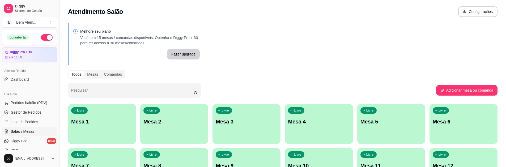
scroll to position [7, 0]
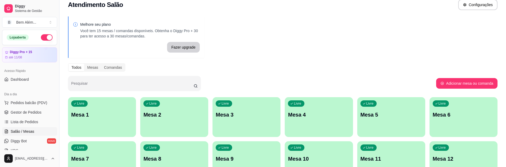
click at [504, 141] on div "Melhore seu plano Você tem 15 mesas / comandas disponíveis. Obtenha o Diggy Pro…" at bounding box center [283, 122] width 447 height 219
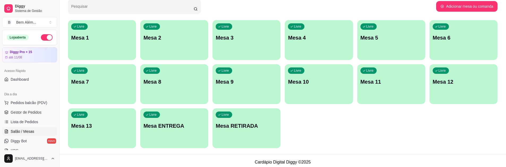
scroll to position [87, 0]
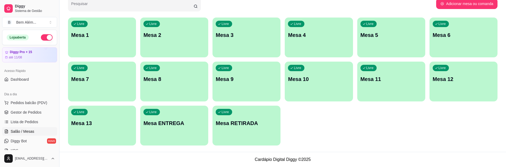
click at [395, 150] on div "Melhore seu plano Você tem 15 mesas / comandas disponíveis. Obtenha o Diggy Pro…" at bounding box center [283, 43] width 447 height 219
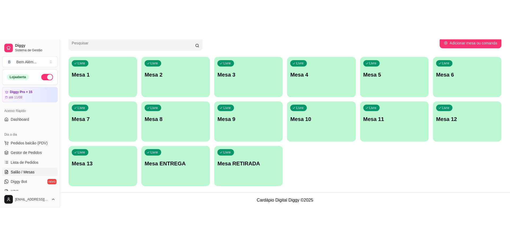
scroll to position [7, 0]
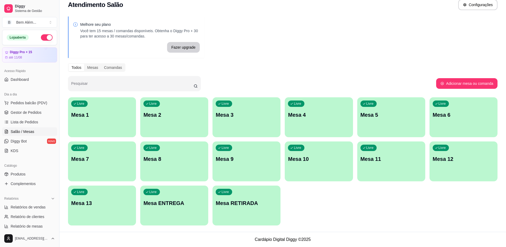
click at [19, 107] on ul "Pedidos balcão (PDV) Gestor de Pedidos Lista de Pedidos Salão / Mesas Diggy Bot…" at bounding box center [29, 127] width 55 height 56
click at [26, 101] on span "Pedidos balcão (PDV)" at bounding box center [29, 102] width 37 height 5
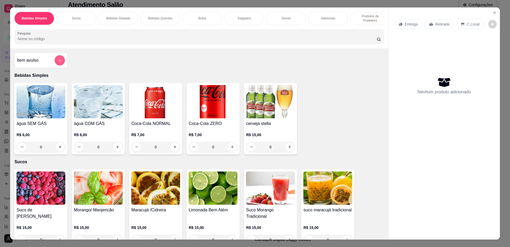
click at [58, 62] on icon "add-separate-item" at bounding box center [60, 60] width 4 height 4
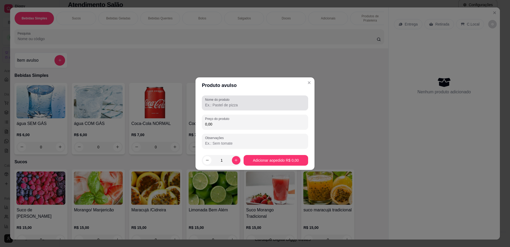
click at [222, 108] on div "Nome do produto" at bounding box center [255, 102] width 106 height 15
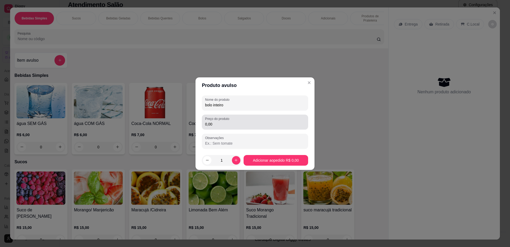
type input "bolo inteiro"
click at [216, 120] on label "Preço do produto" at bounding box center [218, 118] width 26 height 5
click at [216, 121] on input "0,00" at bounding box center [255, 123] width 100 height 5
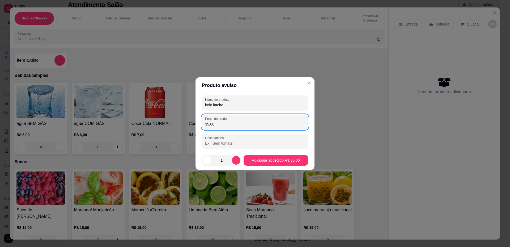
type input "35,00"
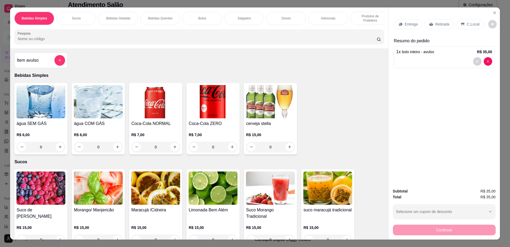
click at [442, 23] on p "Retirada" at bounding box center [443, 24] width 14 height 5
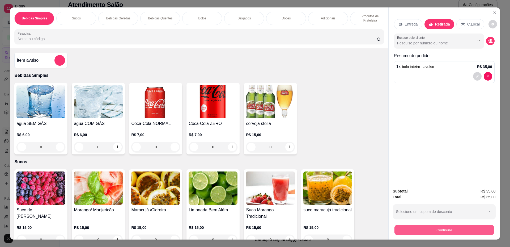
click at [461, 167] on button "Continuar" at bounding box center [445, 230] width 100 height 10
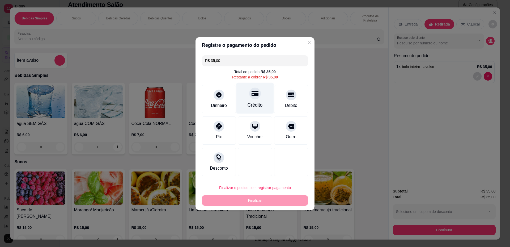
click at [268, 108] on div "Crédito" at bounding box center [255, 97] width 37 height 31
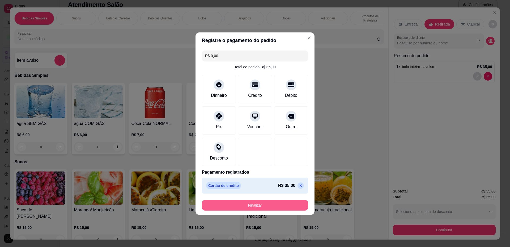
click at [280, 167] on button "Finalizar" at bounding box center [255, 205] width 106 height 11
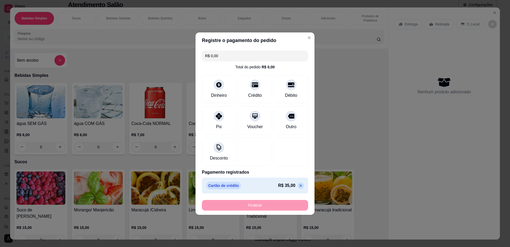
type input "-R$ 35,00"
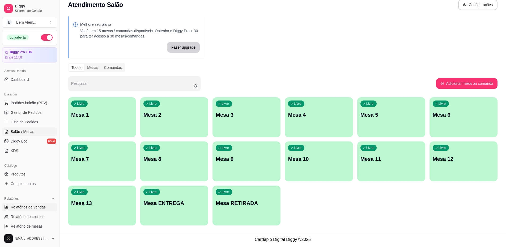
click at [42, 167] on span "Relatórios de vendas" at bounding box center [28, 206] width 35 height 5
select select "ALL"
select select "0"
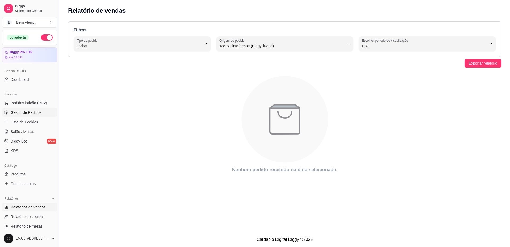
click at [19, 110] on link "Gestor de Pedidos" at bounding box center [29, 112] width 55 height 9
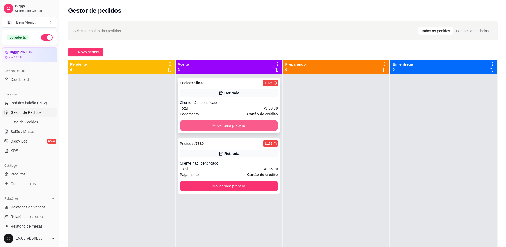
click at [251, 126] on button "Mover para preparo" at bounding box center [229, 125] width 98 height 11
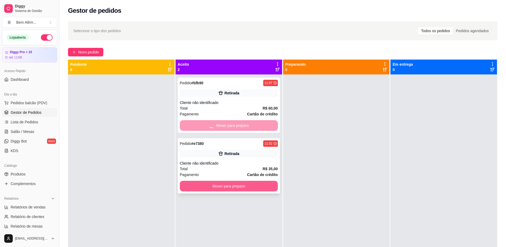
click at [253, 167] on button "Mover para preparo" at bounding box center [229, 186] width 98 height 11
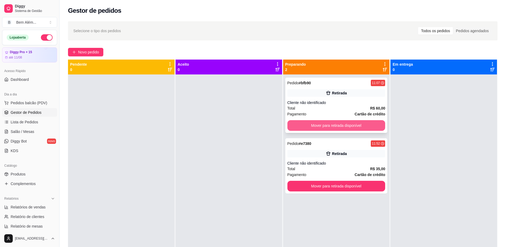
click at [336, 127] on button "Mover para retirada disponível" at bounding box center [337, 125] width 98 height 11
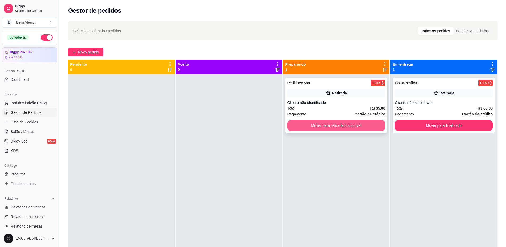
click at [361, 125] on button "Mover para retirada disponível" at bounding box center [337, 125] width 98 height 11
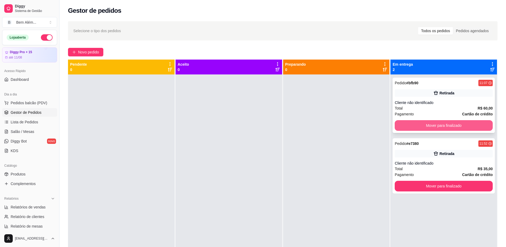
click at [413, 125] on button "Mover para finalizado" at bounding box center [444, 125] width 98 height 11
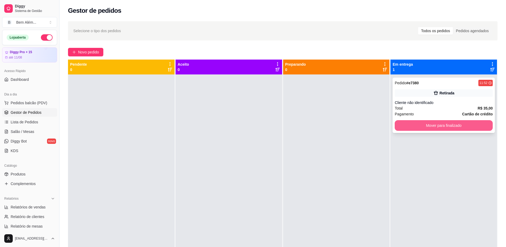
click at [405, 126] on button "Mover para finalizado" at bounding box center [444, 125] width 98 height 11
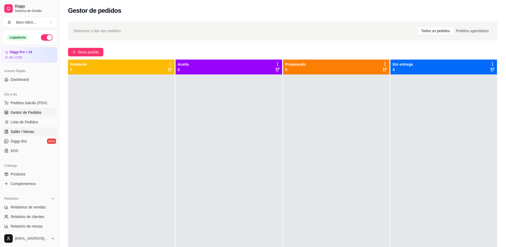
click at [16, 132] on span "Salão / Mesas" at bounding box center [23, 131] width 24 height 5
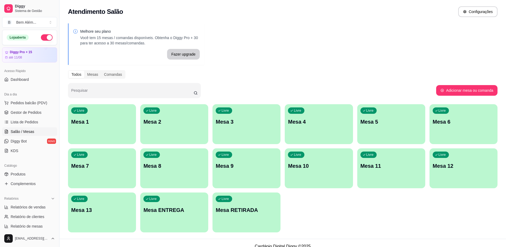
click at [398, 163] on p "Mesa 11" at bounding box center [392, 165] width 62 height 7
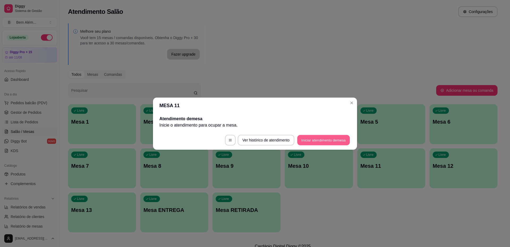
click at [339, 141] on button "Iniciar atendimento de mesa" at bounding box center [323, 140] width 53 height 10
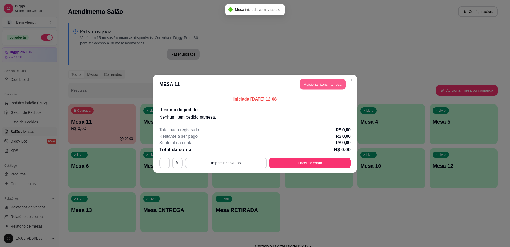
click at [326, 82] on button "Adicionar itens na mesa" at bounding box center [323, 84] width 46 height 10
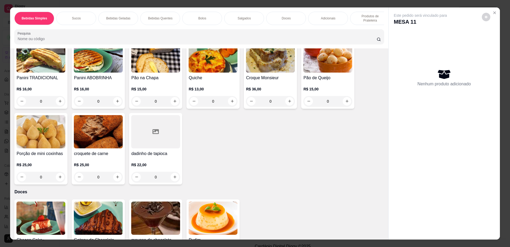
scroll to position [585, 0]
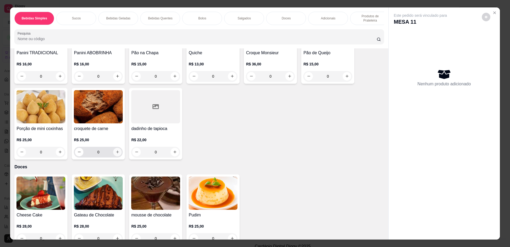
click at [118, 156] on button "increase-product-quantity" at bounding box center [117, 152] width 9 height 9
type input "1"
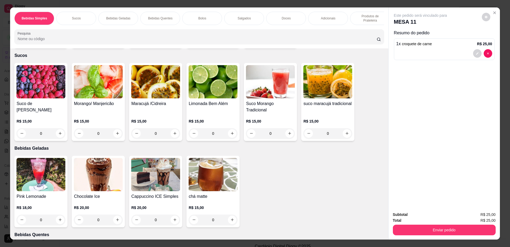
scroll to position [0, 0]
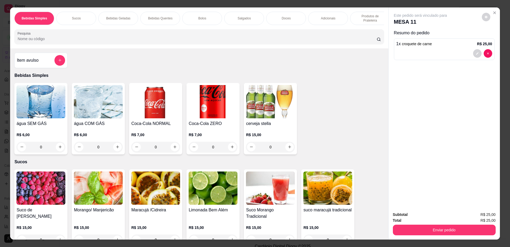
click at [160, 115] on img at bounding box center [155, 101] width 49 height 33
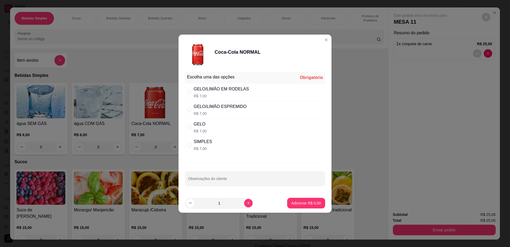
click at [232, 122] on div "GELO R$ 7,00" at bounding box center [255, 128] width 140 height 18
click at [242, 142] on div "SIMPLES R$ 7,00" at bounding box center [255, 145] width 140 height 18
radio input "false"
radio input "true"
click at [309, 167] on footer "1 Adicionar R$ 7,00" at bounding box center [255, 203] width 153 height 19
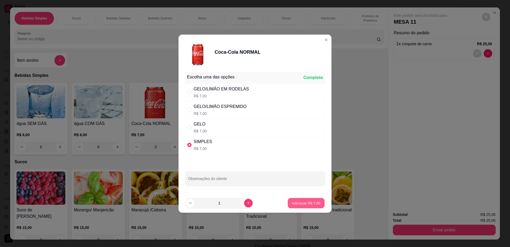
click at [310, 167] on p "Adicionar R$ 7,00" at bounding box center [306, 202] width 29 height 5
type input "1"
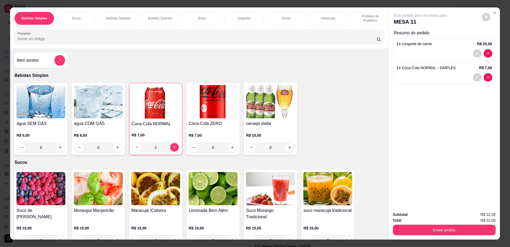
click at [205, 118] on img at bounding box center [213, 101] width 49 height 33
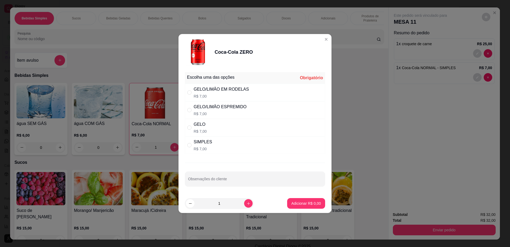
click at [269, 148] on div "SIMPLES R$ 7,00" at bounding box center [255, 145] width 140 height 18
radio input "true"
click at [296, 167] on p "Adicionar R$ 7,00" at bounding box center [307, 203] width 30 height 5
type input "1"
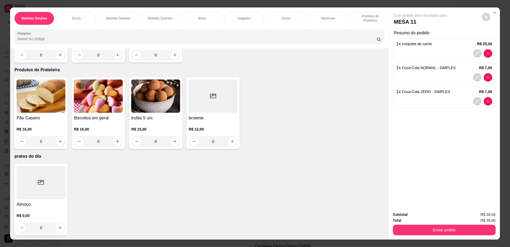
scroll to position [10, 0]
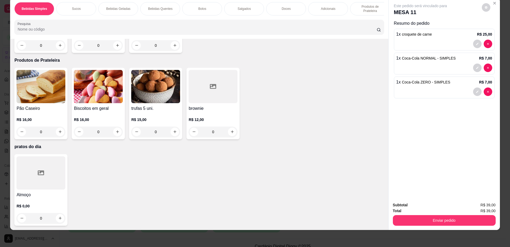
click at [44, 167] on p "R$ 0,00" at bounding box center [40, 205] width 49 height 5
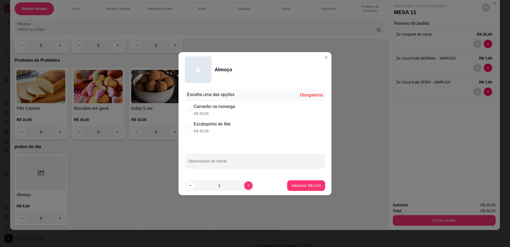
click at [232, 113] on p "R$ 69,00" at bounding box center [214, 113] width 41 height 5
radio input "true"
click at [309, 167] on button "Adicionar R$ 69,00" at bounding box center [305, 185] width 40 height 11
type input "1"
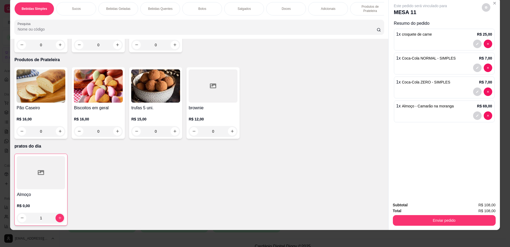
click at [61, 167] on div at bounding box center [41, 172] width 48 height 33
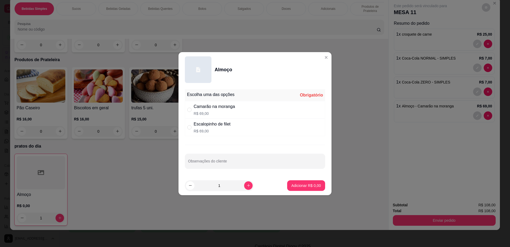
click at [200, 128] on p "R$ 69,00" at bounding box center [212, 130] width 37 height 5
radio input "true"
click at [245, 167] on button "increase-product-quantity" at bounding box center [248, 185] width 8 height 8
type input "2"
click at [250, 166] on div at bounding box center [255, 161] width 134 height 11
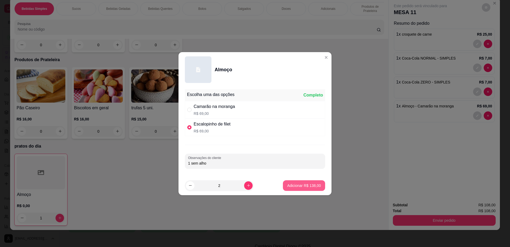
type input "1 sem alho"
click at [290, 167] on p "Adicionar R$ 138,00" at bounding box center [304, 185] width 34 height 5
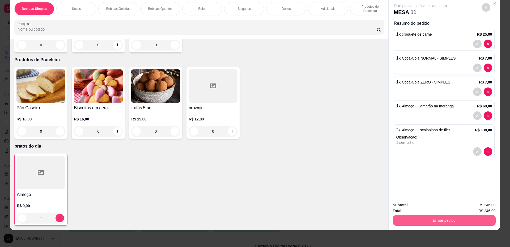
click at [413, 167] on button "Enviar pedido" at bounding box center [444, 220] width 103 height 11
click at [413, 167] on button "Não registrar e enviar pedido" at bounding box center [427, 207] width 54 height 10
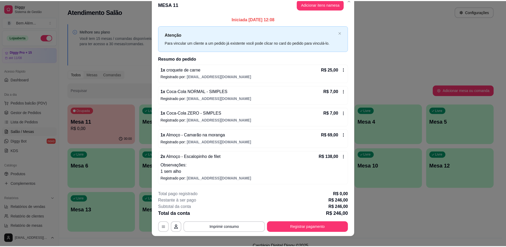
scroll to position [15, 0]
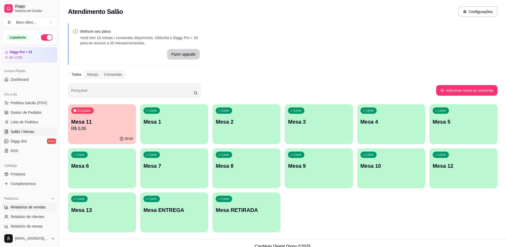
click at [31, 167] on link "Relatórios de vendas" at bounding box center [29, 207] width 55 height 9
select select "ALL"
select select "0"
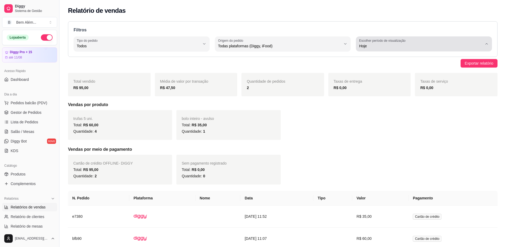
click at [476, 48] on span "Hoje" at bounding box center [420, 45] width 123 height 5
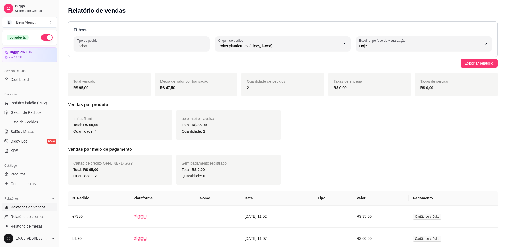
click at [372, 70] on span "Ontem" at bounding box center [421, 67] width 117 height 5
type input "1"
select select "1"
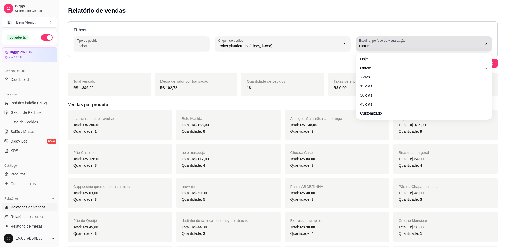
click at [469, 41] on div "Ontem" at bounding box center [420, 44] width 123 height 11
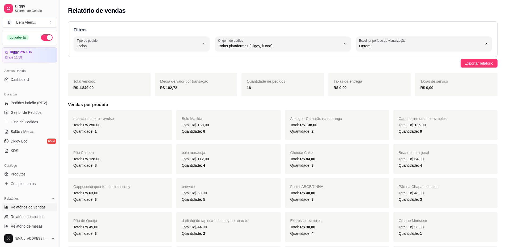
click at [391, 58] on span "Hoje" at bounding box center [421, 58] width 117 height 5
type input "0"
select select "0"
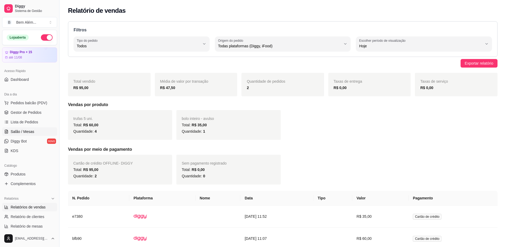
click at [32, 129] on span "Salão / Mesas" at bounding box center [23, 131] width 24 height 5
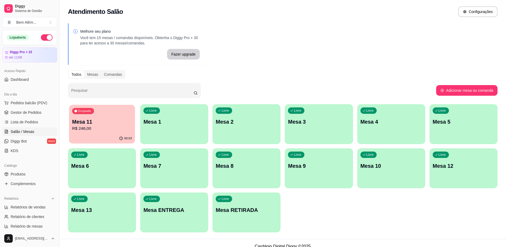
click at [106, 114] on div "Ocupada Mesa 11 R$ 246,00" at bounding box center [102, 119] width 66 height 29
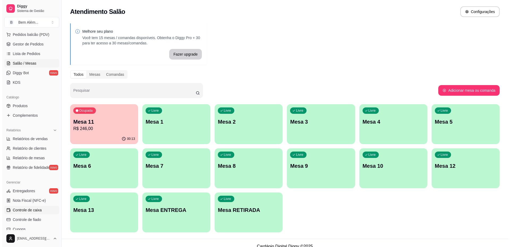
scroll to position [56, 0]
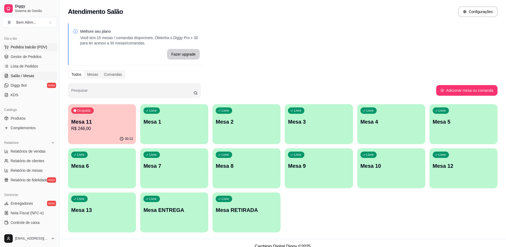
click at [39, 49] on span "Pedidos balcão (PDV)" at bounding box center [29, 46] width 37 height 5
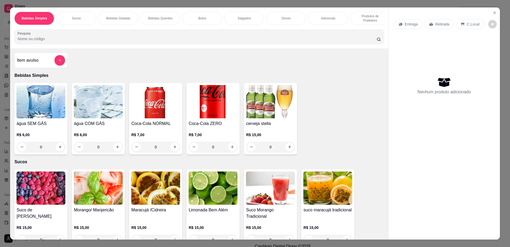
click at [365, 18] on p "Produtos de Prateleira" at bounding box center [370, 18] width 31 height 9
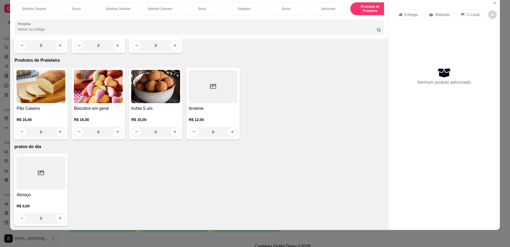
click at [34, 167] on div at bounding box center [40, 172] width 49 height 33
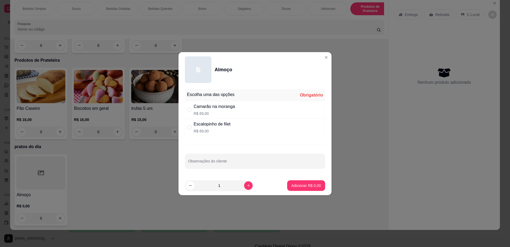
click at [214, 110] on div "Camarão na moranga" at bounding box center [214, 106] width 41 height 6
radio input "true"
click at [290, 167] on p "Adicionar R$ 69,00" at bounding box center [306, 185] width 32 height 5
type input "1"
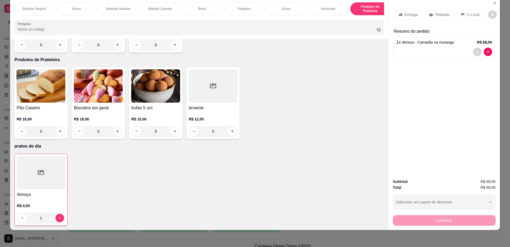
click at [202, 9] on p "Bolos" at bounding box center [202, 9] width 8 height 4
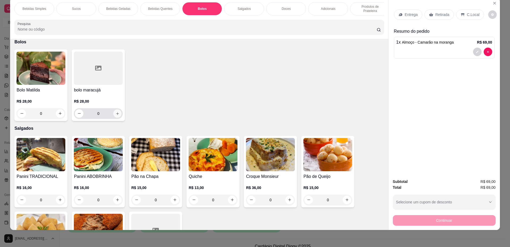
click at [116, 116] on icon "increase-product-quantity" at bounding box center [118, 114] width 4 height 4
type input "1"
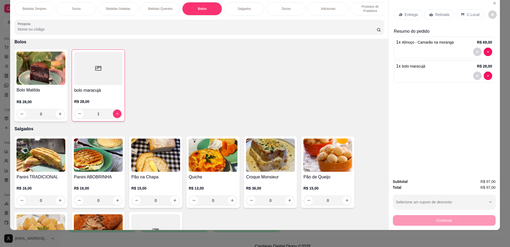
drag, startPoint x: 439, startPoint y: 14, endPoint x: 435, endPoint y: 13, distance: 4.6
click at [439, 13] on p "Retirada" at bounding box center [443, 14] width 14 height 5
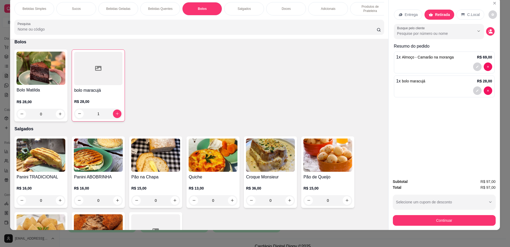
click at [368, 10] on p "Produtos de Prateleira" at bounding box center [370, 9] width 31 height 9
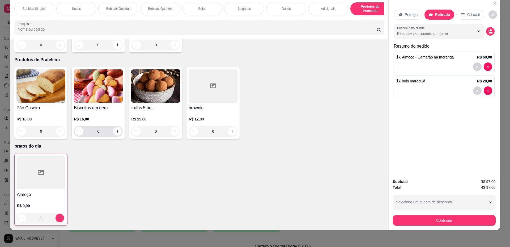
click at [116, 132] on icon "increase-product-quantity" at bounding box center [117, 131] width 3 height 3
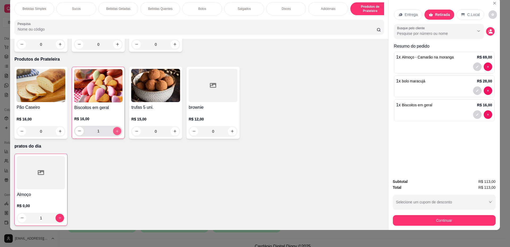
click at [116, 132] on icon "increase-product-quantity" at bounding box center [117, 131] width 3 height 3
type input "2"
click at [449, 167] on button "Continuar" at bounding box center [444, 220] width 103 height 11
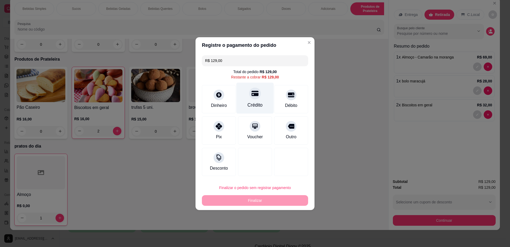
click at [265, 106] on div "Crédito" at bounding box center [255, 97] width 37 height 31
type input "R$ 0,00"
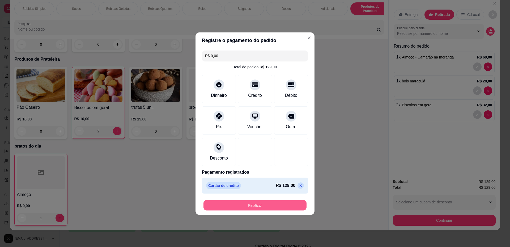
click at [249, 167] on button "Finalizar" at bounding box center [255, 205] width 103 height 10
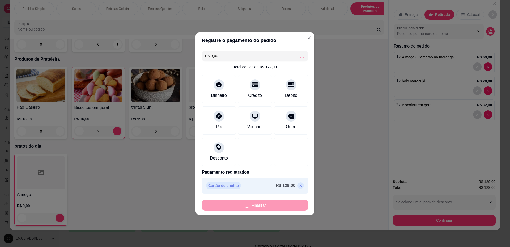
type input "0"
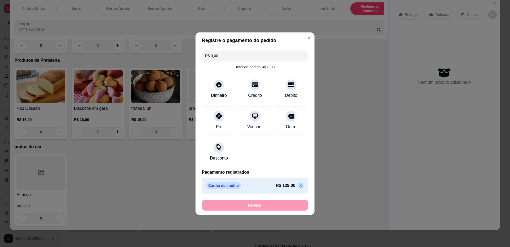
type input "-R$ 129,00"
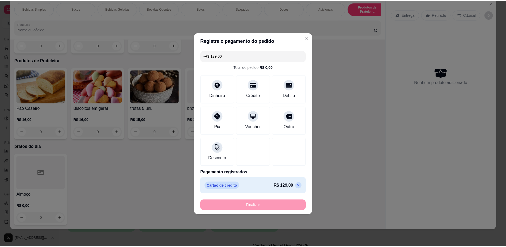
scroll to position [859, 0]
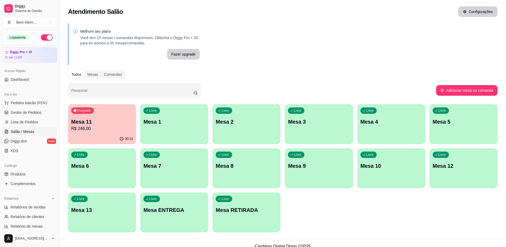
click at [481, 13] on button "Configurações" at bounding box center [478, 11] width 39 height 11
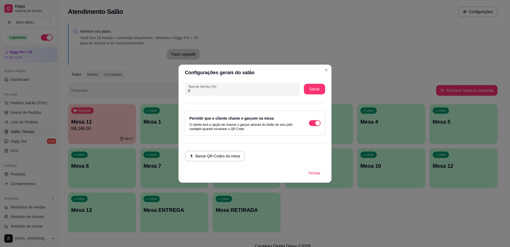
click at [274, 128] on p "O cliente terá a opção de chamar o garçon através do botão de sino pelo cardápi…" at bounding box center [244, 127] width 109 height 9
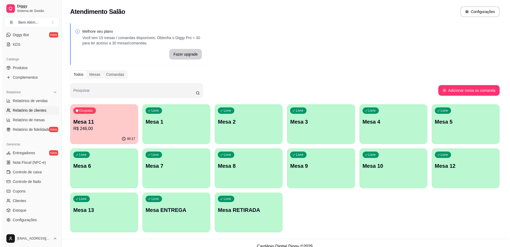
scroll to position [133, 0]
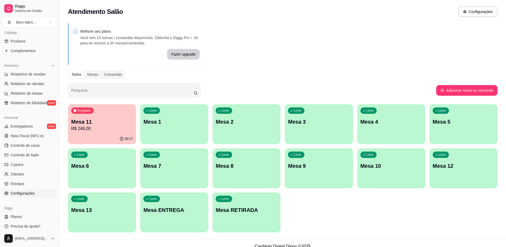
click at [32, 167] on span "Configurações" at bounding box center [23, 193] width 24 height 5
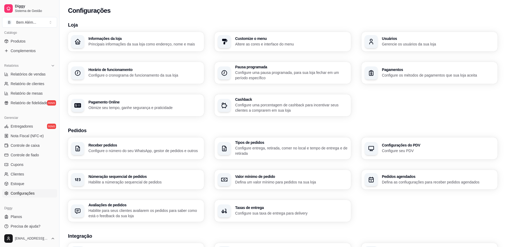
click at [425, 45] on p "Gerencie os usuários da sua loja" at bounding box center [438, 43] width 112 height 5
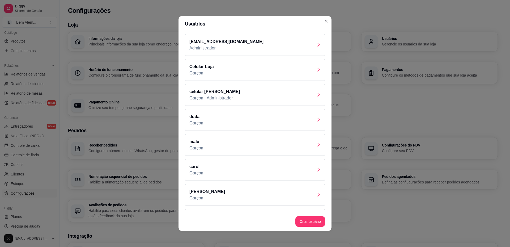
click at [242, 69] on div "Celular Loja Garçom" at bounding box center [255, 70] width 140 height 22
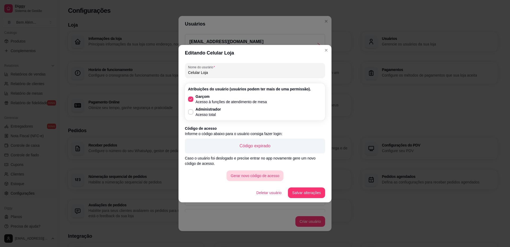
click at [272, 167] on button "Gerar novo código de acesso" at bounding box center [255, 175] width 57 height 11
click at [317, 167] on button "Salvar alterações" at bounding box center [307, 192] width 36 height 10
click at [309, 167] on button "Salvar alterações" at bounding box center [307, 192] width 36 height 10
click at [266, 167] on button "Gerar novo código de acesso" at bounding box center [255, 175] width 57 height 11
click at [277, 167] on button "Deletar usuário" at bounding box center [269, 192] width 33 height 10
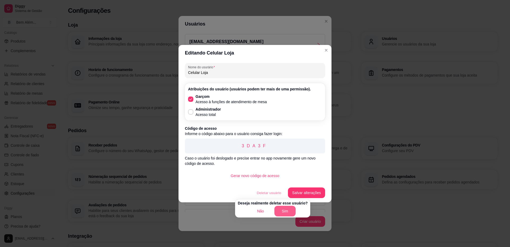
click at [284, 167] on button "Sim" at bounding box center [285, 211] width 21 height 11
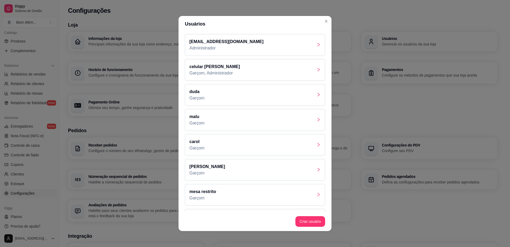
click at [204, 123] on div "malu Garçom" at bounding box center [255, 120] width 140 height 22
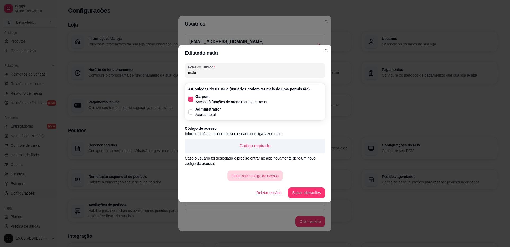
click at [257, 167] on button "Gerar novo código de acesso" at bounding box center [255, 175] width 55 height 10
click at [264, 167] on button "Gerar novo código de acesso" at bounding box center [255, 175] width 55 height 10
drag, startPoint x: 242, startPoint y: 146, endPoint x: 272, endPoint y: 152, distance: 30.3
click at [272, 152] on div "696D8" at bounding box center [255, 146] width 140 height 15
click at [280, 149] on p "696D8" at bounding box center [255, 146] width 132 height 6
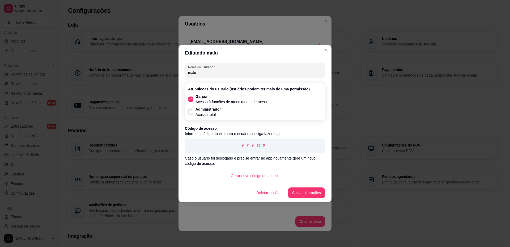
click at [257, 135] on p "Informe o código abaixo para o usuário consiga fazer login:" at bounding box center [255, 133] width 140 height 5
click at [241, 148] on p "696D8" at bounding box center [255, 146] width 132 height 6
click at [272, 151] on div "696D8" at bounding box center [255, 146] width 140 height 15
click at [224, 143] on p "696D8" at bounding box center [255, 146] width 132 height 6
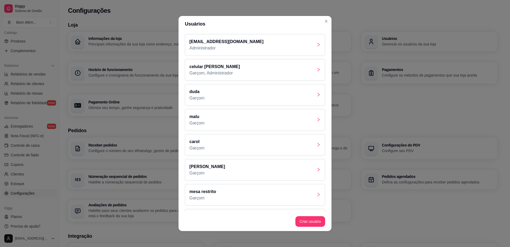
click at [273, 68] on div "celular alex Garçom, Administrador" at bounding box center [255, 70] width 140 height 22
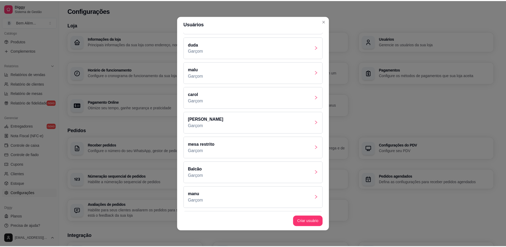
scroll to position [71, 0]
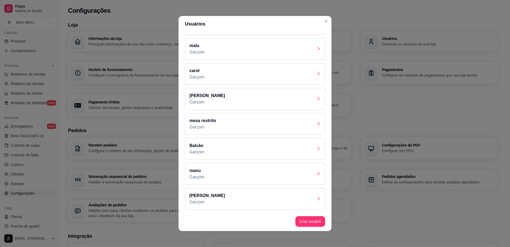
click at [258, 71] on div "carol Garçom" at bounding box center [255, 74] width 140 height 22
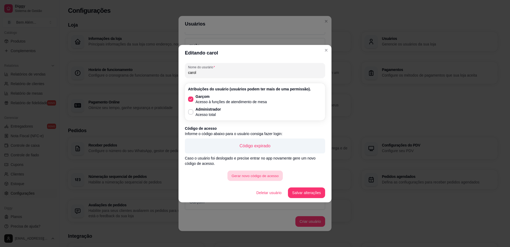
click at [262, 167] on button "Gerar novo código de acesso" at bounding box center [255, 175] width 55 height 10
click at [303, 167] on button "Salvar alterações" at bounding box center [306, 192] width 37 height 11
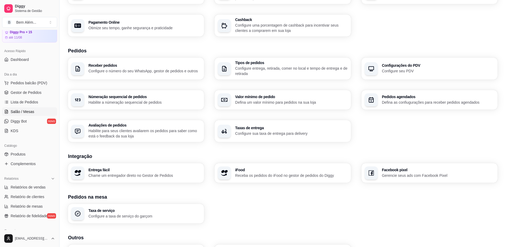
scroll to position [29, 0]
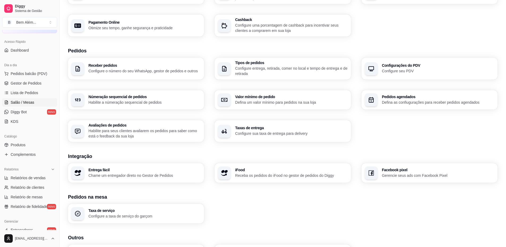
click at [35, 104] on link "Salão / Mesas" at bounding box center [29, 102] width 55 height 9
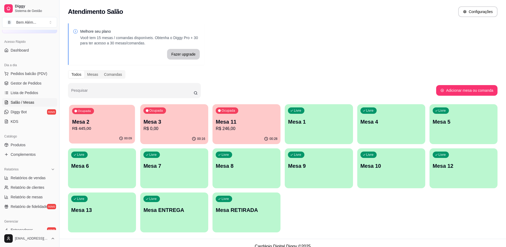
click at [100, 125] on p "Mesa 2" at bounding box center [102, 121] width 60 height 7
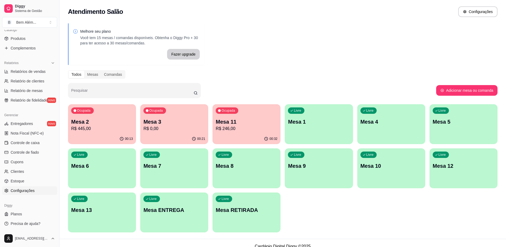
scroll to position [7, 0]
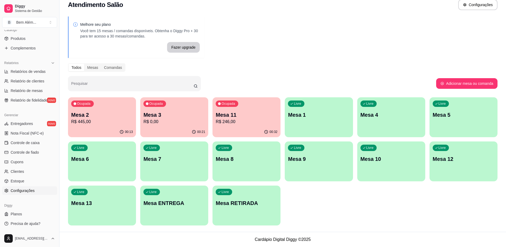
click at [37, 167] on link "Configurações" at bounding box center [29, 190] width 55 height 9
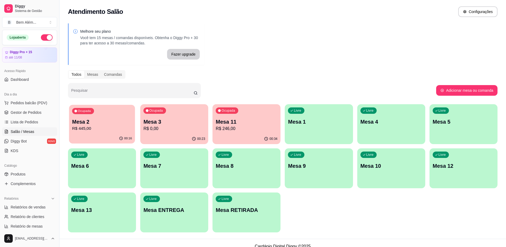
click at [117, 131] on p "R$ 445,00" at bounding box center [102, 128] width 60 height 6
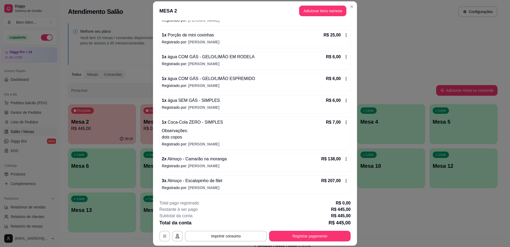
scroll to position [16, 0]
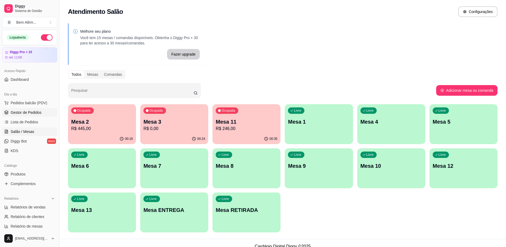
click at [32, 116] on link "Gestor de Pedidos" at bounding box center [29, 112] width 55 height 9
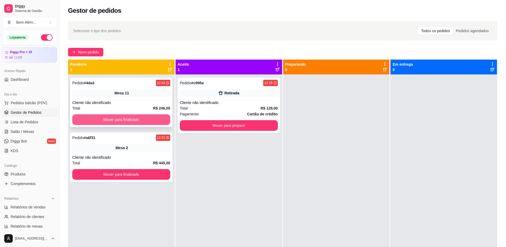
click at [74, 123] on button "Mover para finalizado" at bounding box center [121, 119] width 98 height 11
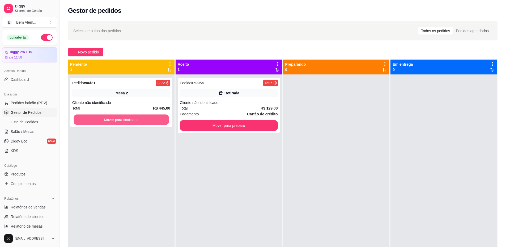
click at [76, 123] on button "Mover para finalizado" at bounding box center [121, 120] width 95 height 10
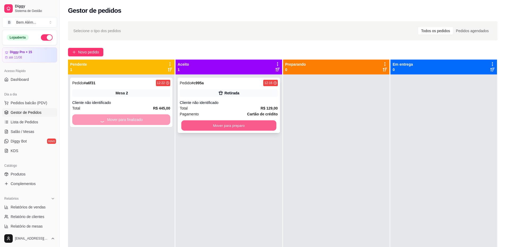
click at [210, 126] on button "Mover para preparo" at bounding box center [228, 125] width 95 height 10
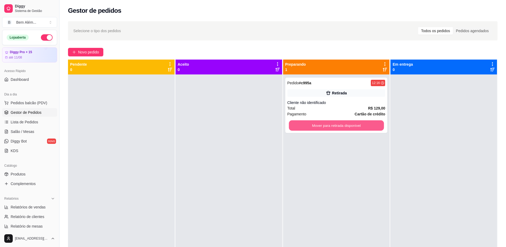
click at [295, 127] on button "Mover para retirada disponível" at bounding box center [336, 125] width 95 height 10
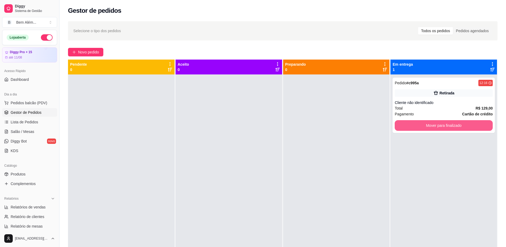
click at [404, 127] on button "Mover para finalizado" at bounding box center [444, 125] width 98 height 11
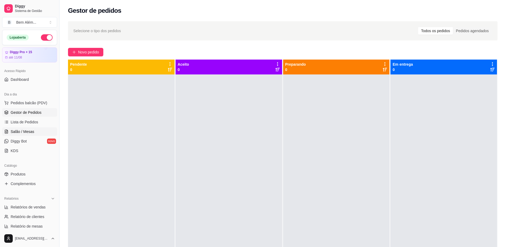
click at [31, 132] on span "Salão / Mesas" at bounding box center [23, 131] width 24 height 5
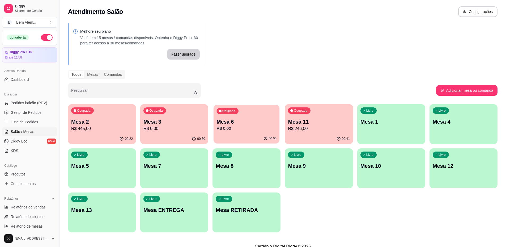
click at [246, 129] on p "R$ 0,00" at bounding box center [247, 128] width 60 height 6
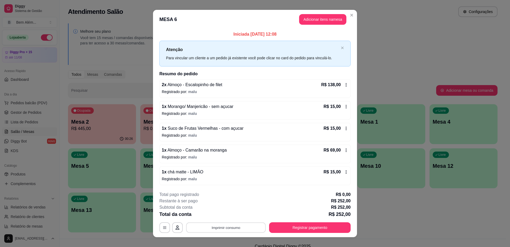
click at [237, 227] on button "Imprimir consumo" at bounding box center [226, 228] width 80 height 10
click at [350, 14] on icon "Close" at bounding box center [352, 15] width 4 height 4
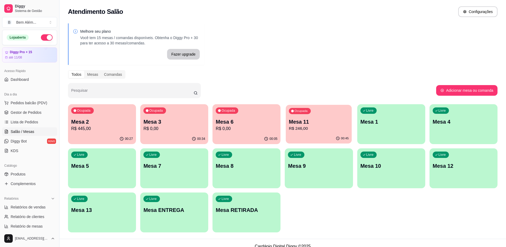
click at [315, 130] on p "R$ 246,00" at bounding box center [319, 128] width 60 height 6
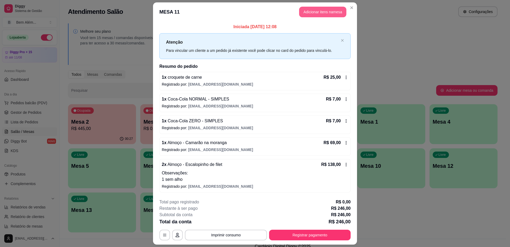
click at [317, 10] on button "Adicionar itens na mesa" at bounding box center [322, 12] width 47 height 11
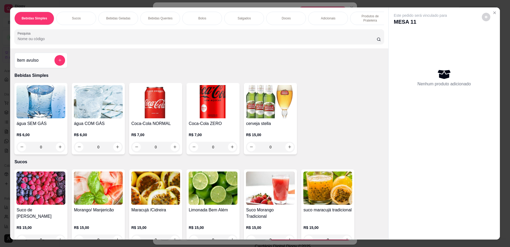
click at [34, 66] on div "Item avulso" at bounding box center [41, 60] width 48 height 11
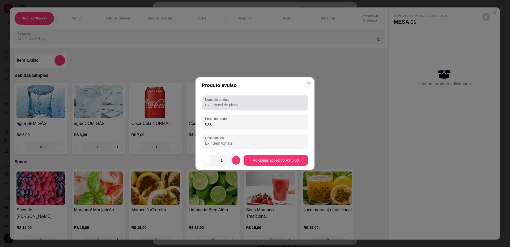
click at [232, 107] on input "Nome do produto" at bounding box center [255, 104] width 100 height 5
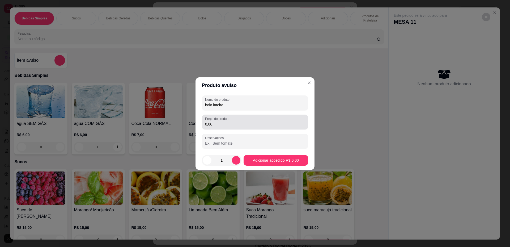
type input "bolo inteiro"
click at [238, 120] on div "0,00" at bounding box center [255, 122] width 100 height 11
type input "250,00"
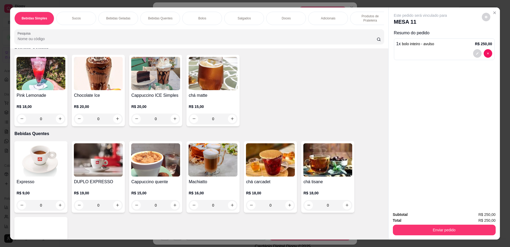
scroll to position [292, 0]
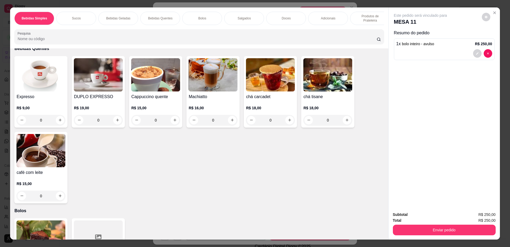
click at [39, 91] on img at bounding box center [40, 74] width 49 height 33
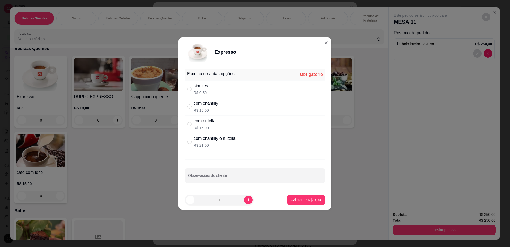
click at [240, 91] on div "simples R$ 9,50" at bounding box center [255, 89] width 140 height 18
radio input "true"
click at [244, 203] on button "increase-product-quantity" at bounding box center [248, 200] width 9 height 9
type input "2"
click at [290, 200] on p "Adicionar R$ 19,00" at bounding box center [305, 199] width 31 height 5
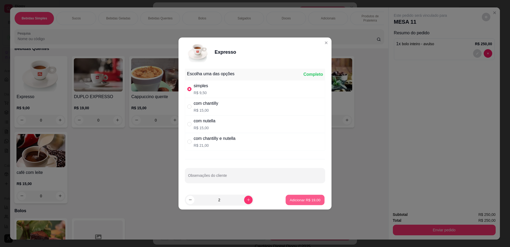
type input "2"
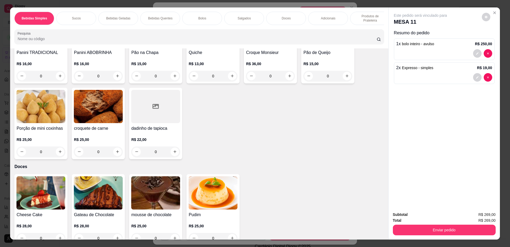
scroll to position [665, 0]
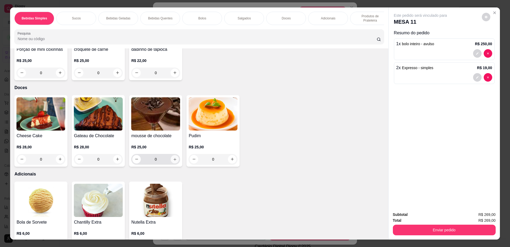
click at [174, 161] on icon "increase-product-quantity" at bounding box center [175, 159] width 4 height 4
type input "1"
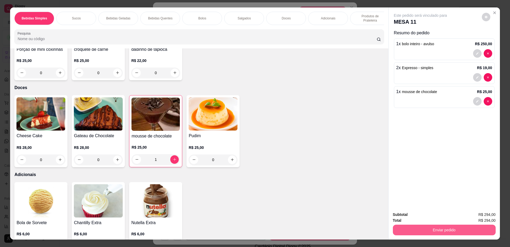
click at [405, 233] on button "Enviar pedido" at bounding box center [444, 230] width 103 height 11
click at [414, 217] on button "Não registrar e enviar pedido" at bounding box center [426, 217] width 55 height 10
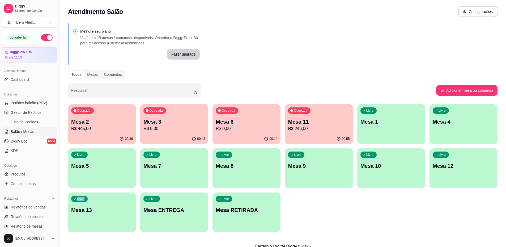
click at [428, 218] on div "Ocupada Mesa 2 R$ 445,00 00:36 Ocupada Mesa 3 R$ 0,00 00:43 Ocupada Mesa 6 R$ 0…" at bounding box center [283, 168] width 430 height 128
click at [407, 125] on div "Livre Mesa 1" at bounding box center [391, 121] width 66 height 32
click at [266, 130] on p "R$ 0,00" at bounding box center [247, 128] width 62 height 6
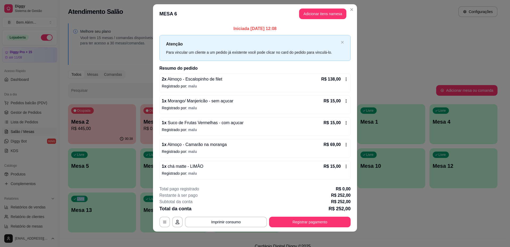
scroll to position [7, 0]
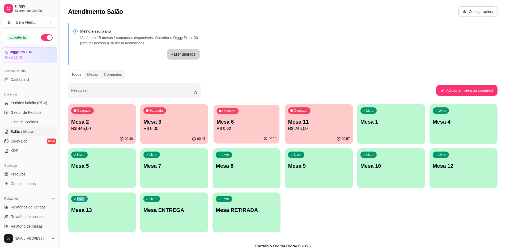
click at [256, 123] on p "Mesa 6" at bounding box center [247, 121] width 60 height 7
click at [397, 206] on div "Ocupada Mesa 2 R$ 445,00 00:42 Ocupada Mesa 3 R$ 0,00 00:49 Ocupada Mesa 6 R$ 0…" at bounding box center [283, 168] width 430 height 128
click at [300, 126] on p "R$ 246,00" at bounding box center [319, 128] width 62 height 6
click at [162, 137] on div "00:49" at bounding box center [174, 139] width 68 height 10
click at [179, 116] on div "Ocupada Mesa 3 R$ 0,00" at bounding box center [174, 119] width 66 height 29
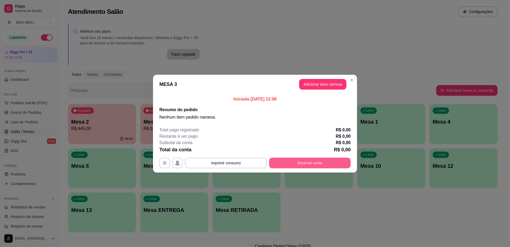
click at [318, 165] on button "Encerrar conta" at bounding box center [310, 163] width 82 height 11
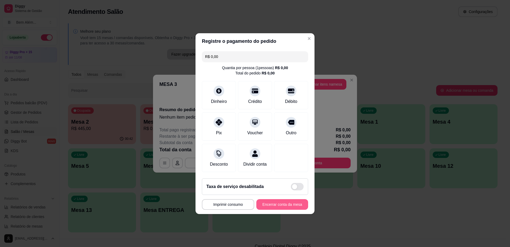
click at [282, 210] on button "Encerrar conta da mesa" at bounding box center [283, 204] width 52 height 11
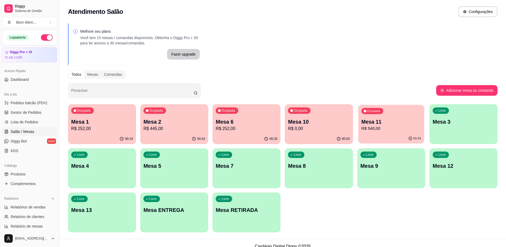
click at [376, 124] on p "Mesa 11" at bounding box center [392, 121] width 60 height 7
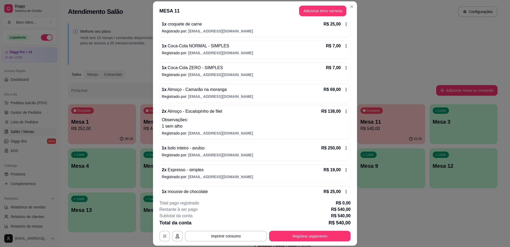
scroll to position [63, 0]
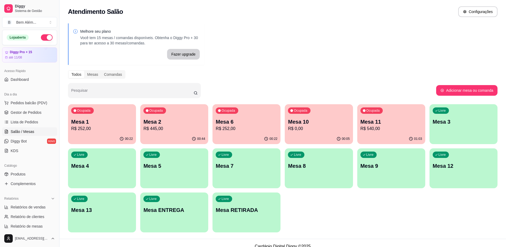
click at [260, 130] on p "R$ 252,00" at bounding box center [247, 128] width 62 height 6
click at [324, 128] on p "R$ 0,00" at bounding box center [319, 128] width 60 height 6
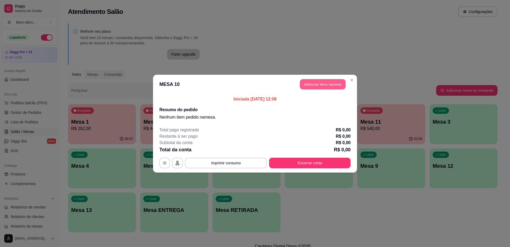
click at [325, 84] on button "Adicionar itens na mesa" at bounding box center [323, 84] width 46 height 10
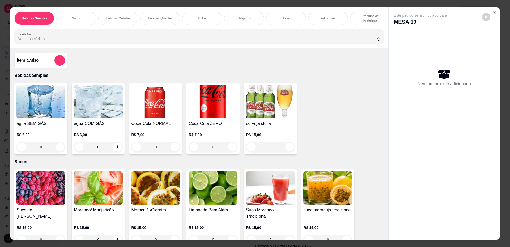
click at [361, 17] on p "Produtos de Prateleira" at bounding box center [370, 18] width 31 height 9
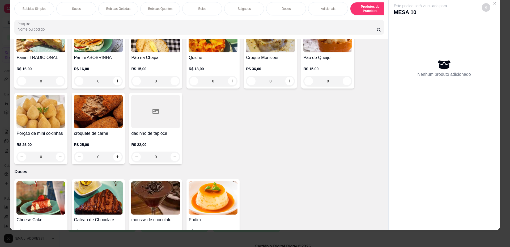
scroll to position [544, 0]
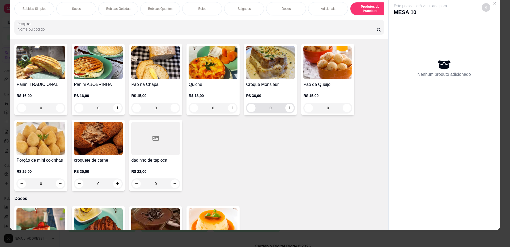
click at [290, 113] on div "0" at bounding box center [270, 108] width 47 height 11
click at [288, 110] on icon "increase-product-quantity" at bounding box center [290, 108] width 4 height 4
type input "1"
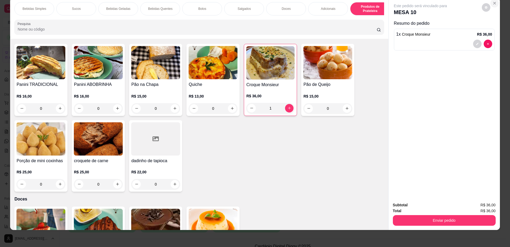
click at [493, 2] on icon "Close" at bounding box center [495, 3] width 4 height 4
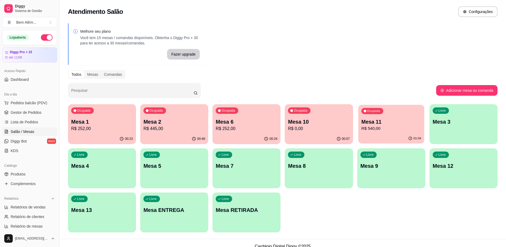
click at [371, 135] on div "01:04" at bounding box center [391, 138] width 66 height 10
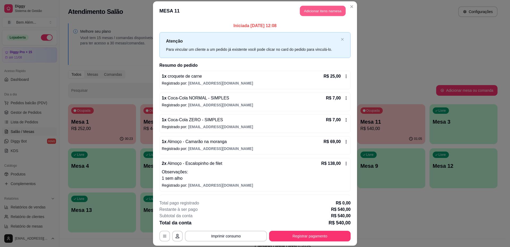
click at [318, 12] on button "Adicionar itens na mesa" at bounding box center [323, 11] width 46 height 10
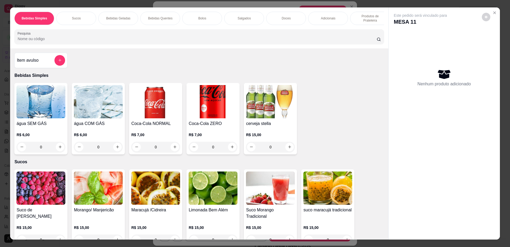
click at [327, 16] on p "Adicionais" at bounding box center [328, 18] width 15 height 4
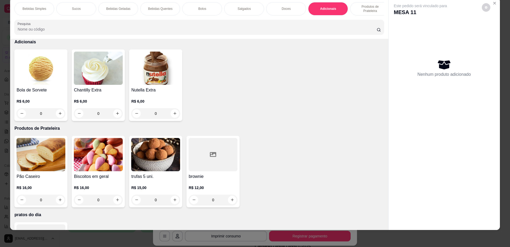
click at [370, 11] on p "Produtos de Prateleira" at bounding box center [370, 9] width 31 height 9
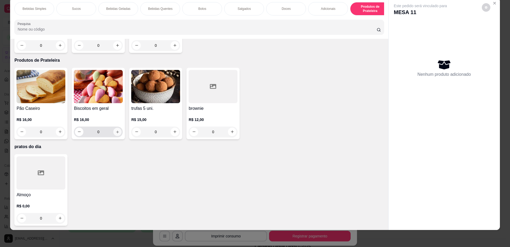
click at [118, 129] on button "increase-product-quantity" at bounding box center [118, 132] width 8 height 8
type input "1"
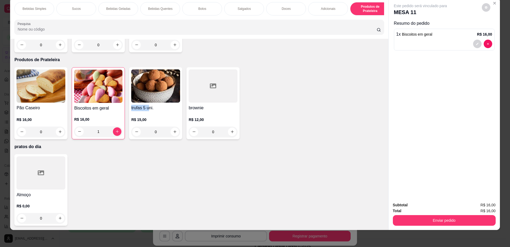
drag, startPoint x: 125, startPoint y: 108, endPoint x: 149, endPoint y: 110, distance: 23.5
click at [149, 110] on div "Pão Caseiro R$ 16,00 0 Biscoitos em geral R$ 16,00 1 trufas 5 uni. R$ 15,00 0 b…" at bounding box center [199, 103] width 370 height 72
click at [173, 133] on icon "increase-product-quantity" at bounding box center [175, 132] width 4 height 4
type input "1"
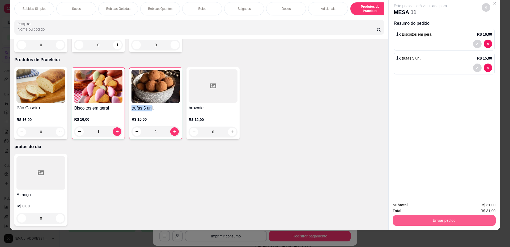
click at [431, 217] on button "Enviar pedido" at bounding box center [444, 220] width 103 height 11
click at [430, 209] on button "Não registrar e enviar pedido" at bounding box center [426, 207] width 55 height 10
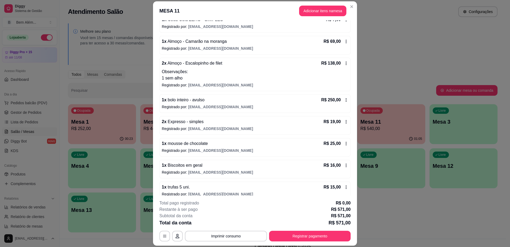
scroll to position [107, 0]
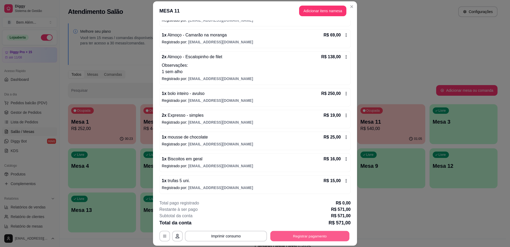
click at [303, 234] on button "Registrar pagamento" at bounding box center [310, 236] width 79 height 10
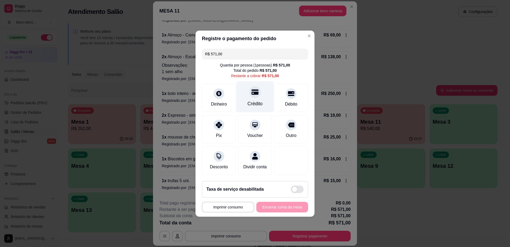
click at [254, 89] on icon at bounding box center [255, 91] width 7 height 5
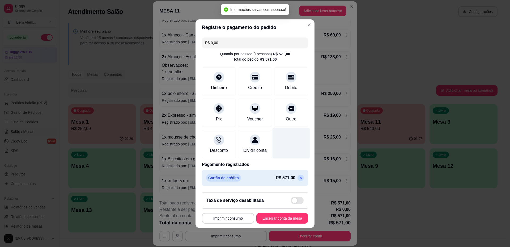
type input "R$ 0,00"
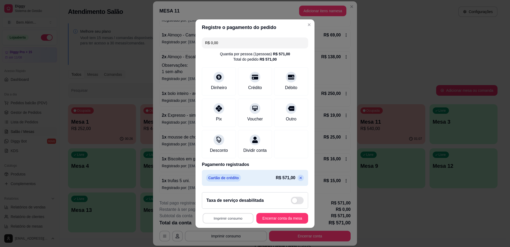
click at [240, 221] on button "Imprimir consumo" at bounding box center [228, 218] width 51 height 10
click at [236, 209] on button "impressao computador" at bounding box center [225, 209] width 39 height 8
click at [280, 219] on button "Encerrar conta da mesa" at bounding box center [282, 218] width 50 height 10
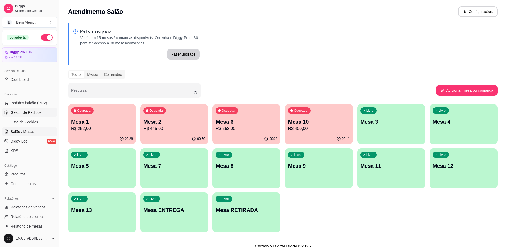
click at [33, 114] on span "Gestor de Pedidos" at bounding box center [26, 112] width 31 height 5
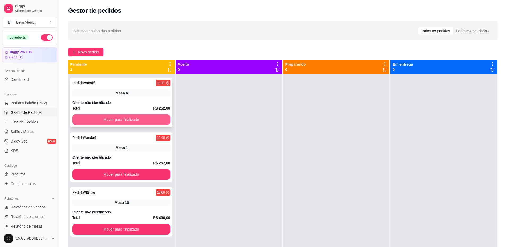
click at [108, 117] on button "Mover para finalizado" at bounding box center [121, 119] width 98 height 11
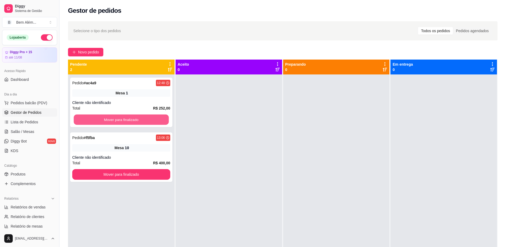
click at [108, 117] on button "Mover para finalizado" at bounding box center [121, 120] width 95 height 10
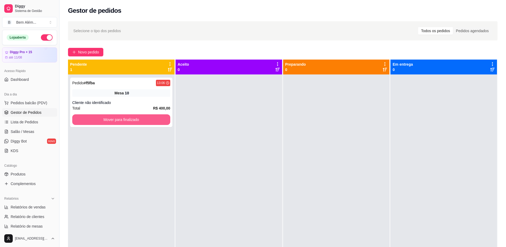
click at [108, 117] on button "Mover para finalizado" at bounding box center [121, 119] width 98 height 11
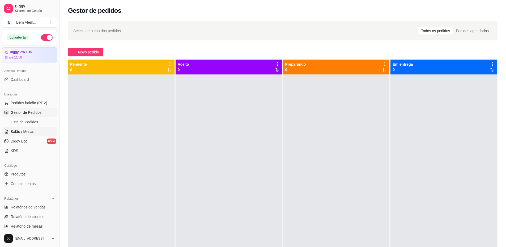
click at [37, 133] on link "Salão / Mesas" at bounding box center [29, 131] width 55 height 9
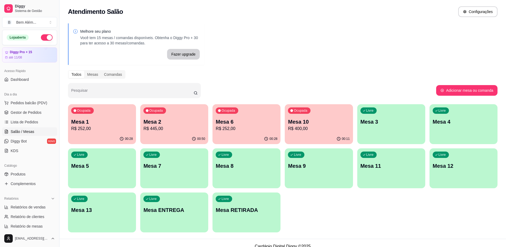
click at [232, 127] on p "R$ 252,00" at bounding box center [247, 128] width 62 height 6
click at [114, 119] on p "Mesa 1" at bounding box center [102, 121] width 60 height 7
click at [319, 130] on p "R$ 400,00" at bounding box center [319, 128] width 60 height 6
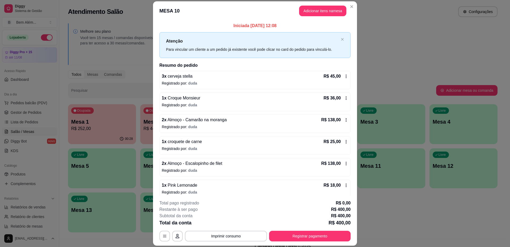
click at [321, 207] on div "Restante à ser pago R$ 400,00" at bounding box center [255, 209] width 191 height 6
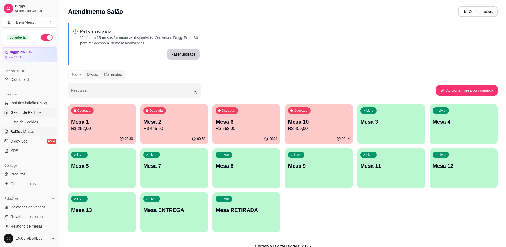
click at [29, 110] on link "Gestor de Pedidos" at bounding box center [29, 112] width 55 height 9
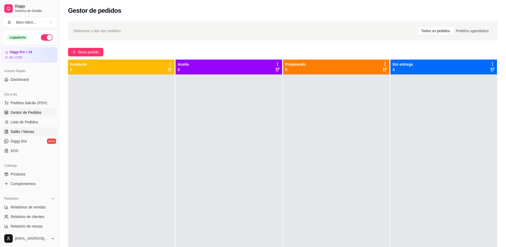
click at [34, 133] on link "Salão / Mesas" at bounding box center [29, 131] width 55 height 9
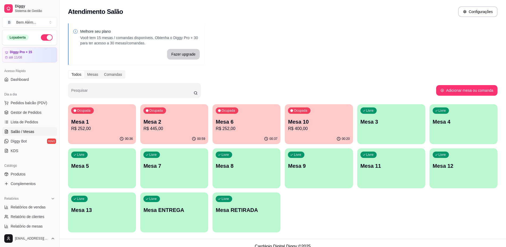
click at [320, 129] on p "R$ 400,00" at bounding box center [319, 128] width 62 height 6
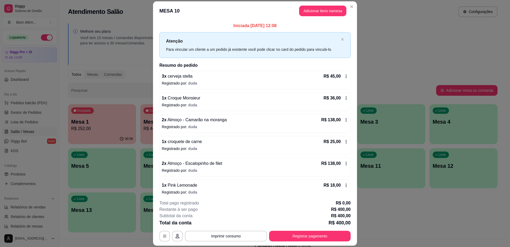
drag, startPoint x: 206, startPoint y: 88, endPoint x: 192, endPoint y: 112, distance: 28.6
click at [192, 112] on div "3 x cerveja stella R$ 45,00 Registrado por: duda 1 x Croque Monsieur R$ 36,00 R…" at bounding box center [255, 135] width 191 height 128
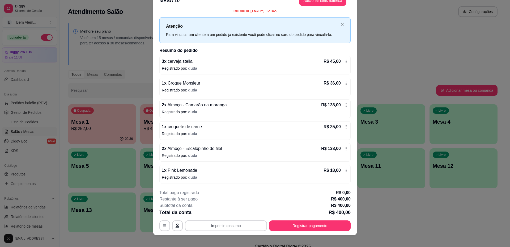
scroll to position [16, 0]
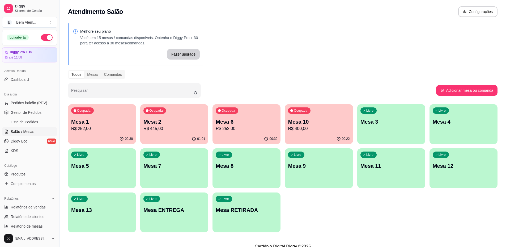
click at [367, 65] on div "Melhore seu plano Você tem 15 mesas / comandas disponíveis. Obtenha o Diggy Pro…" at bounding box center [283, 129] width 447 height 219
click at [195, 161] on div "Livre Mesa 7" at bounding box center [174, 165] width 66 height 32
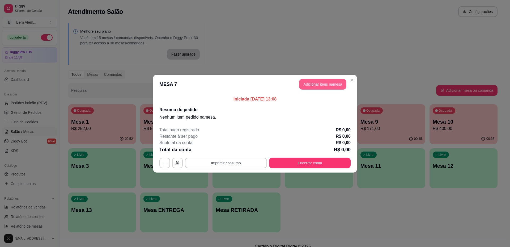
click at [311, 85] on button "Adicionar itens na mesa" at bounding box center [322, 84] width 47 height 11
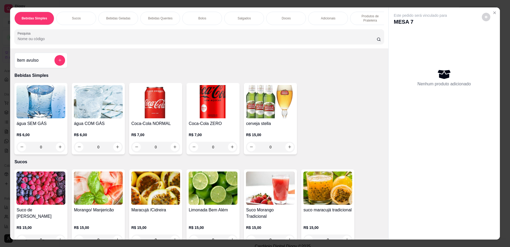
click at [39, 197] on img at bounding box center [40, 187] width 49 height 33
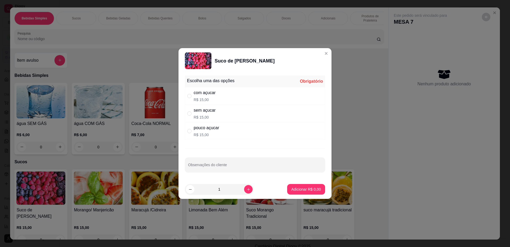
click at [255, 98] on div "com açucar R$ 15,00" at bounding box center [255, 96] width 140 height 18
radio input "true"
click at [299, 189] on p "Adicionar R$ 15,00" at bounding box center [306, 189] width 32 height 5
type input "1"
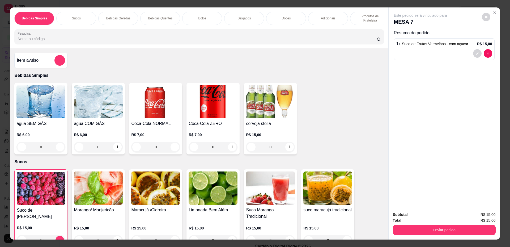
click at [92, 195] on img at bounding box center [98, 187] width 49 height 33
click at [138, 189] on img at bounding box center [155, 187] width 49 height 33
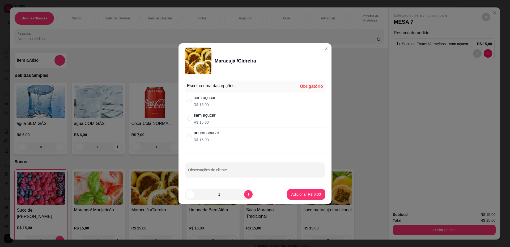
click at [210, 100] on div "com açucar" at bounding box center [205, 98] width 22 height 6
radio input "true"
click at [293, 193] on p "Adicionar R$ 15,00" at bounding box center [305, 194] width 31 height 5
type input "1"
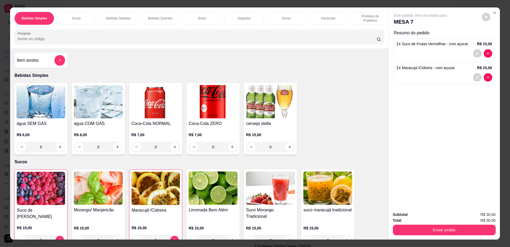
click at [372, 17] on p "Produtos de Prateleira" at bounding box center [370, 18] width 31 height 9
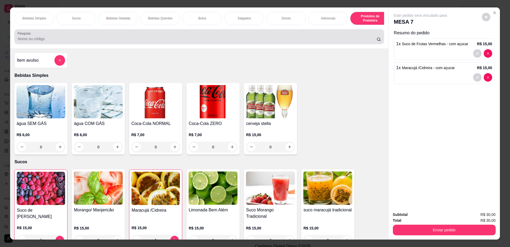
scroll to position [10, 0]
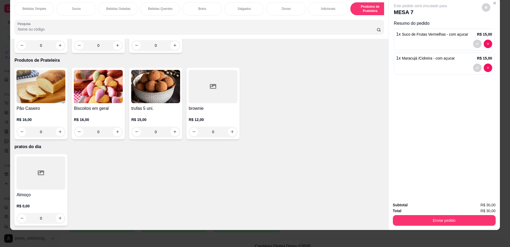
click at [44, 169] on div at bounding box center [40, 172] width 49 height 33
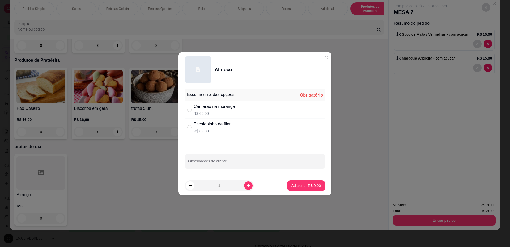
click at [231, 107] on div "Camarão na moranga" at bounding box center [214, 106] width 41 height 6
radio input "true"
click at [244, 184] on button "increase-product-quantity" at bounding box center [248, 185] width 9 height 9
type input "3"
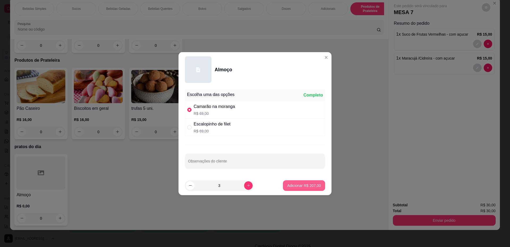
click at [288, 185] on p "Adicionar R$ 207,00" at bounding box center [304, 185] width 34 height 5
type input "3"
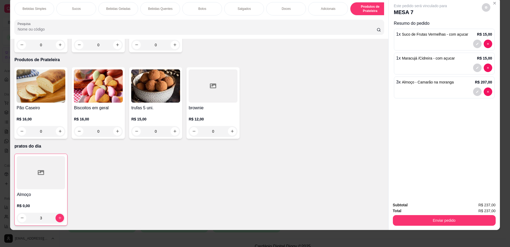
click at [33, 185] on div at bounding box center [41, 172] width 48 height 33
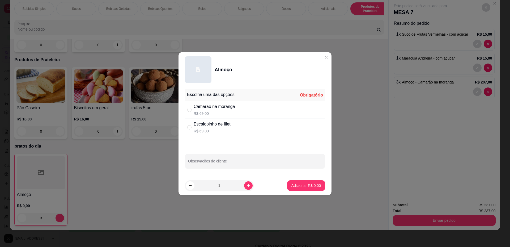
click at [200, 129] on p "R$ 69,00" at bounding box center [212, 130] width 37 height 5
radio input "true"
click at [309, 189] on button "Adicionar R$ 69,00" at bounding box center [305, 185] width 39 height 10
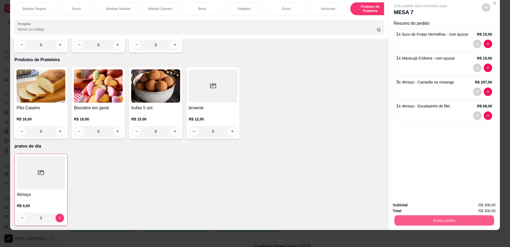
click at [423, 217] on button "Enviar pedido" at bounding box center [445, 220] width 100 height 10
click at [419, 209] on button "Não registrar e enviar pedido" at bounding box center [426, 207] width 55 height 10
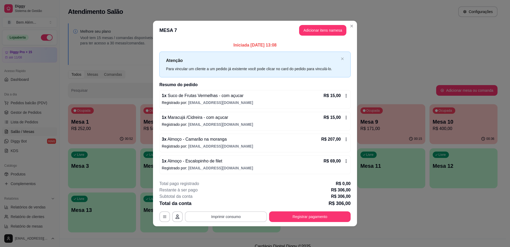
click at [234, 219] on button "Imprimir consumo" at bounding box center [226, 216] width 82 height 11
click at [226, 205] on button "impressao computador" at bounding box center [226, 204] width 39 height 8
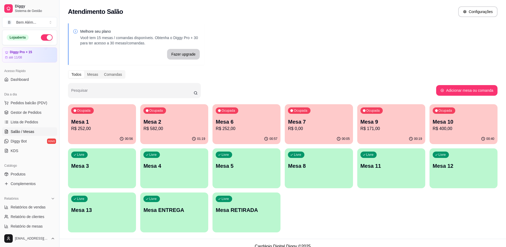
click at [223, 138] on div "00:57" at bounding box center [247, 139] width 68 height 10
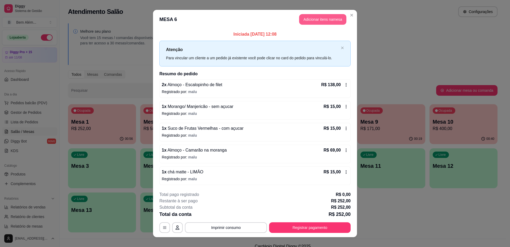
click at [309, 19] on button "Adicionar itens na mesa" at bounding box center [322, 19] width 47 height 11
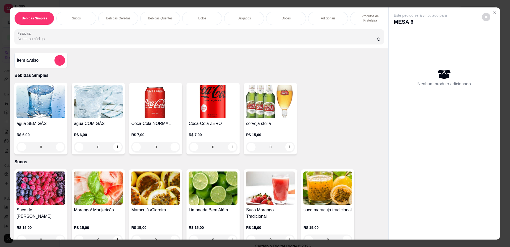
click at [286, 21] on div "Doces" at bounding box center [286, 18] width 40 height 13
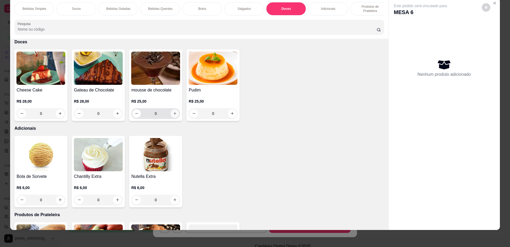
click at [173, 115] on icon "increase-product-quantity" at bounding box center [175, 113] width 4 height 4
type input "1"
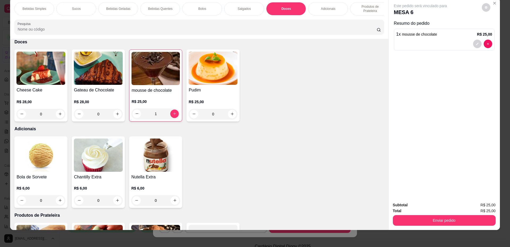
click at [453, 215] on div "Enviar pedido" at bounding box center [444, 220] width 103 height 12
click at [454, 219] on button "Enviar pedido" at bounding box center [445, 220] width 100 height 10
click at [446, 209] on button "Não registrar e enviar pedido" at bounding box center [427, 207] width 54 height 10
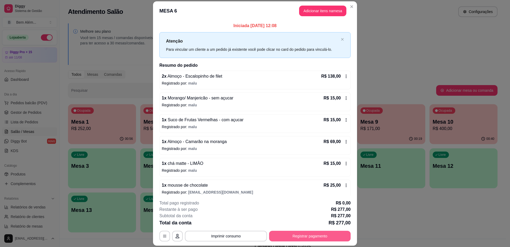
click at [313, 238] on button "Registrar pagamento" at bounding box center [310, 236] width 82 height 11
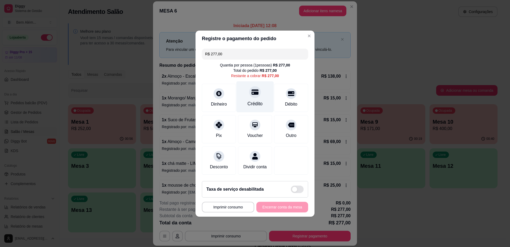
click at [252, 94] on div at bounding box center [255, 92] width 12 height 12
type input "R$ 0,00"
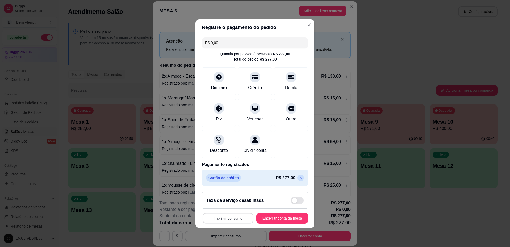
click at [226, 221] on button "Imprimir consumo" at bounding box center [228, 218] width 51 height 10
click at [226, 211] on button "impressao computador" at bounding box center [225, 209] width 39 height 8
click at [265, 218] on button "Encerrar conta da mesa" at bounding box center [283, 218] width 52 height 11
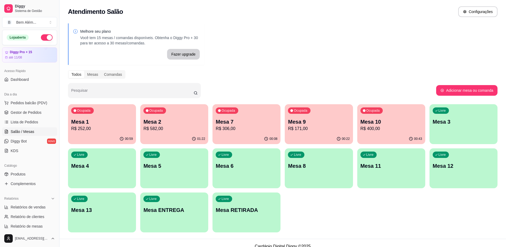
click at [116, 235] on div "Melhore seu plano Você tem 15 mesas / comandas disponíveis. Obtenha o Diggy Pro…" at bounding box center [283, 129] width 447 height 219
click at [116, 226] on div "button" at bounding box center [102, 229] width 68 height 6
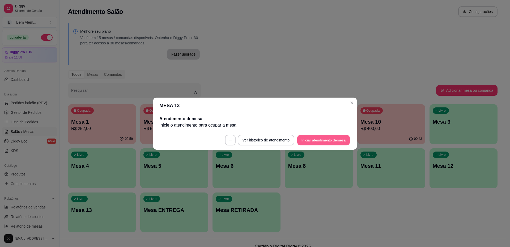
click at [331, 140] on button "Iniciar atendimento de mesa" at bounding box center [323, 140] width 53 height 10
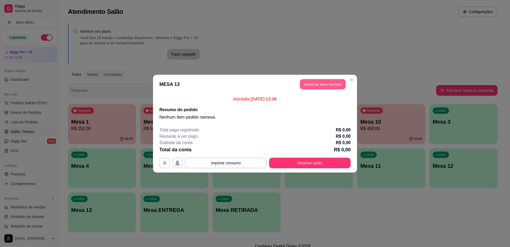
click at [313, 83] on button "Adicionar itens na mesa" at bounding box center [323, 84] width 46 height 10
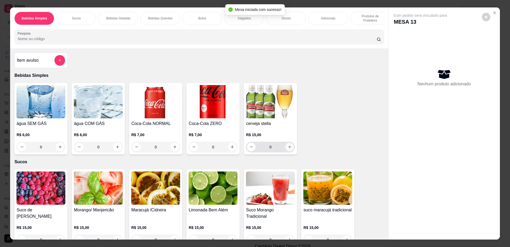
click at [288, 149] on icon "increase-product-quantity" at bounding box center [290, 147] width 4 height 4
type input "1"
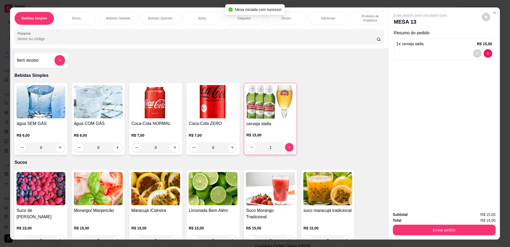
click at [360, 18] on p "Produtos de Prateleira" at bounding box center [370, 18] width 31 height 9
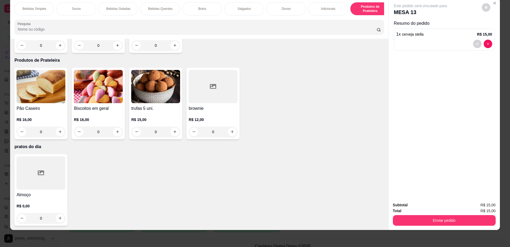
click at [56, 188] on div at bounding box center [40, 172] width 49 height 33
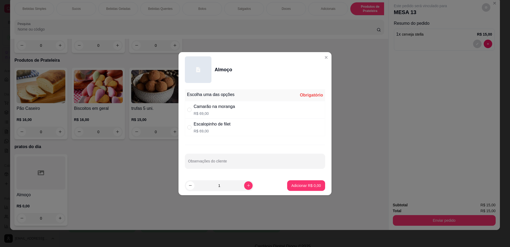
click at [224, 110] on div "Camarão na moranga" at bounding box center [214, 106] width 41 height 6
radio input "true"
click at [244, 185] on button "increase-product-quantity" at bounding box center [248, 185] width 9 height 9
type input "2"
click at [293, 184] on p "Adicionar R$ 138,00" at bounding box center [304, 185] width 34 height 5
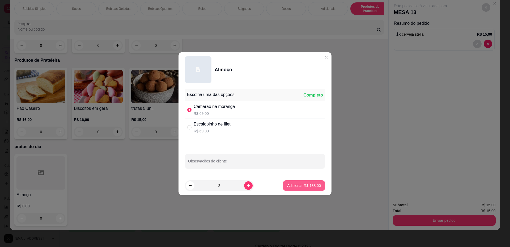
type input "2"
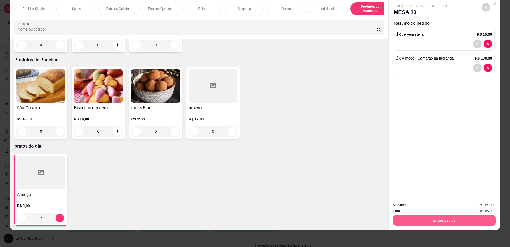
click at [429, 223] on button "Enviar pedido" at bounding box center [444, 220] width 103 height 11
click at [428, 208] on button "Não registrar e enviar pedido" at bounding box center [426, 207] width 55 height 10
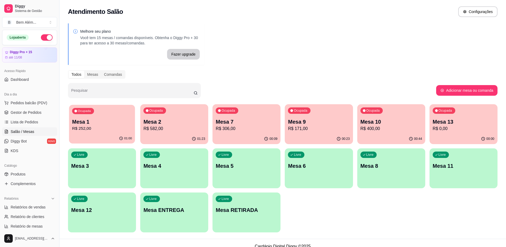
click at [100, 118] on p "Mesa 1" at bounding box center [102, 121] width 60 height 7
click at [432, 133] on button "Ocupada Mesa 13 R$ 0,00 00:03" at bounding box center [464, 124] width 68 height 40
click at [252, 125] on div "Mesa 7 R$ 306,00" at bounding box center [247, 124] width 60 height 13
click at [452, 126] on p "R$ 0,00" at bounding box center [464, 128] width 60 height 6
click at [315, 125] on p "Mesa 9" at bounding box center [319, 121] width 62 height 7
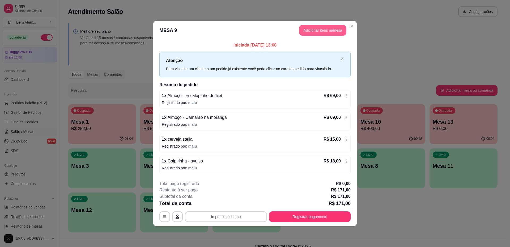
click at [327, 34] on button "Adicionar itens na mesa" at bounding box center [322, 30] width 47 height 11
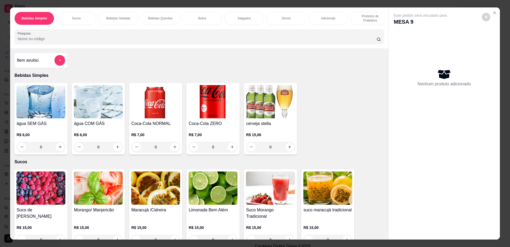
click at [61, 148] on div "0" at bounding box center [40, 147] width 49 height 11
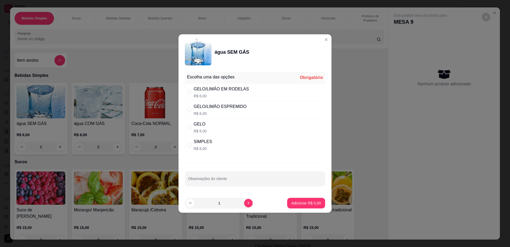
click at [272, 144] on div "SIMPLES R$ 6,00" at bounding box center [255, 145] width 140 height 18
radio input "true"
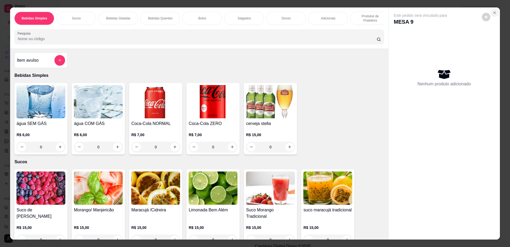
click at [493, 15] on icon "Close" at bounding box center [495, 13] width 4 height 4
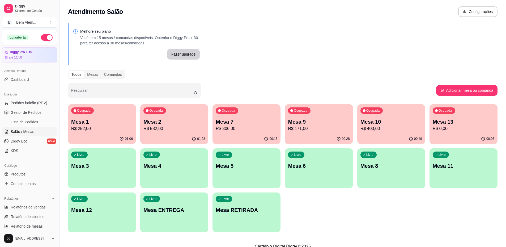
click at [214, 133] on div "Ocupada Mesa 7 R$ 306,00" at bounding box center [247, 119] width 68 height 30
click at [447, 125] on p "R$ 0,00" at bounding box center [464, 128] width 62 height 6
click at [39, 115] on span "Gestor de Pedidos" at bounding box center [26, 112] width 31 height 5
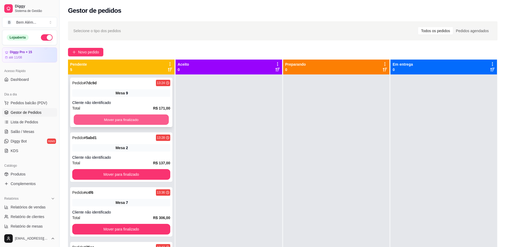
click at [84, 119] on button "Mover para finalizado" at bounding box center [121, 120] width 95 height 10
click at [85, 119] on button "Mover para finalizado" at bounding box center [121, 119] width 98 height 11
click at [85, 119] on button "Mover para finalizado" at bounding box center [121, 120] width 95 height 10
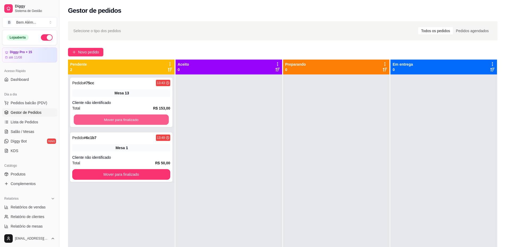
click at [85, 119] on button "Mover para finalizado" at bounding box center [121, 120] width 95 height 10
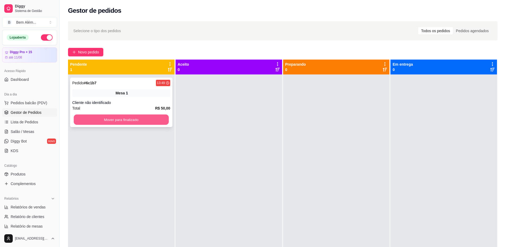
click at [85, 119] on button "Mover para finalizado" at bounding box center [121, 120] width 95 height 10
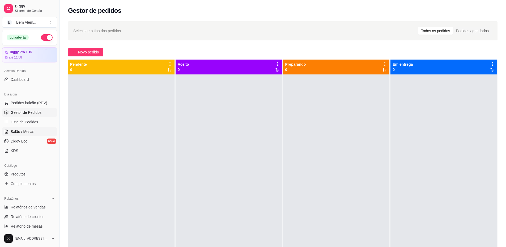
click at [33, 133] on span "Salão / Mesas" at bounding box center [23, 131] width 24 height 5
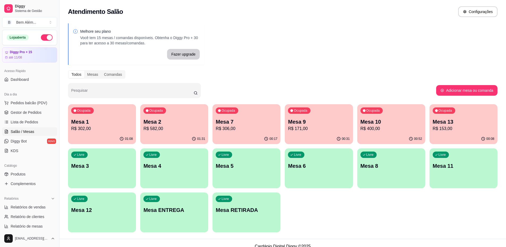
click at [173, 125] on div "Mesa 2 R$ 582,00" at bounding box center [175, 125] width 62 height 14
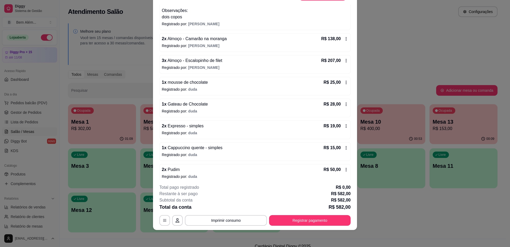
scroll to position [172, 0]
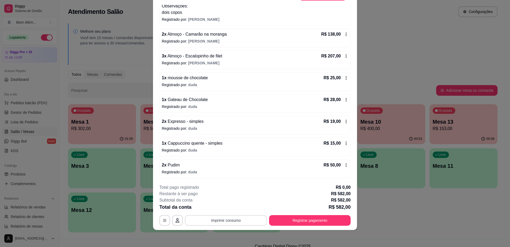
click at [215, 219] on button "Imprimir consumo" at bounding box center [226, 220] width 82 height 11
click at [214, 208] on button "impressao computador" at bounding box center [224, 208] width 39 height 8
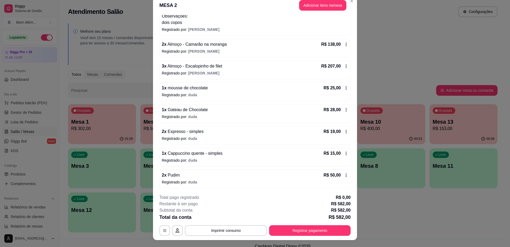
scroll to position [0, 0]
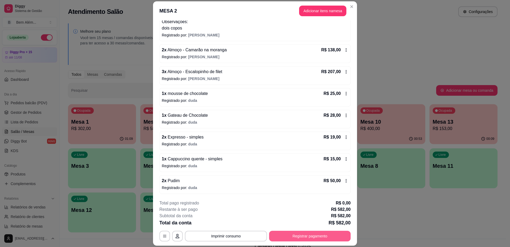
click at [297, 238] on button "Registrar pagamento" at bounding box center [310, 236] width 82 height 11
click at [325, 10] on button "Adicionar itens na mesa" at bounding box center [322, 11] width 47 height 11
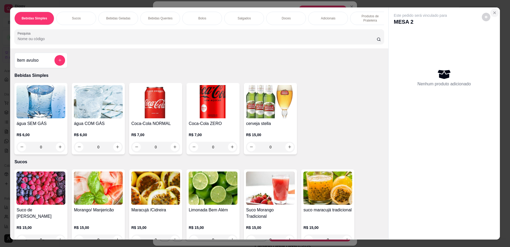
click at [495, 12] on icon "Close" at bounding box center [495, 13] width 4 height 4
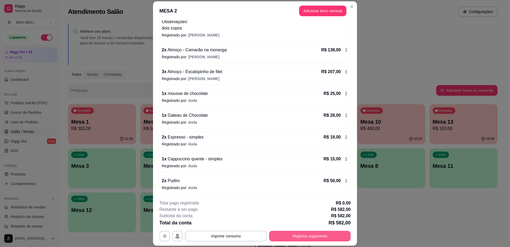
click at [320, 238] on button "Registrar pagamento" at bounding box center [310, 236] width 82 height 11
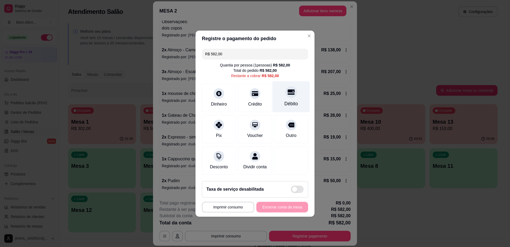
click at [287, 100] on div "Débito" at bounding box center [292, 103] width 14 height 7
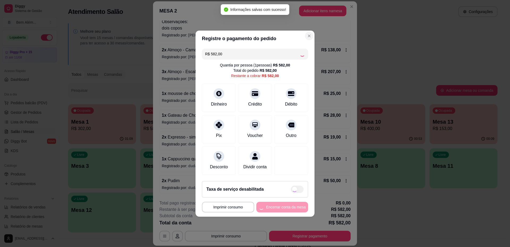
type input "R$ 0,00"
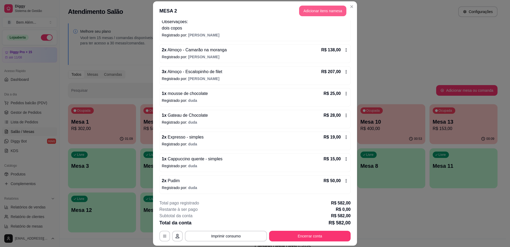
click at [319, 7] on button "Adicionar itens na mesa" at bounding box center [322, 11] width 47 height 11
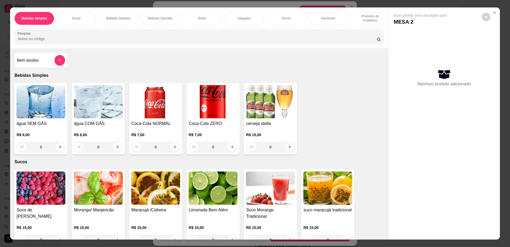
click at [359, 22] on p "Produtos de Prateleira" at bounding box center [370, 18] width 31 height 9
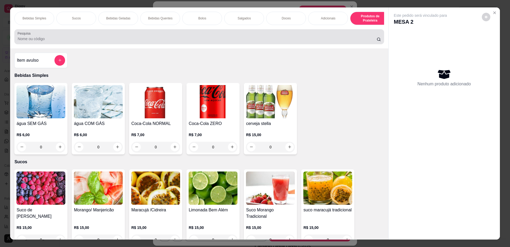
scroll to position [10, 0]
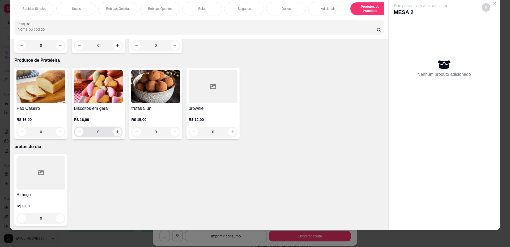
click at [118, 132] on button "increase-product-quantity" at bounding box center [117, 132] width 9 height 9
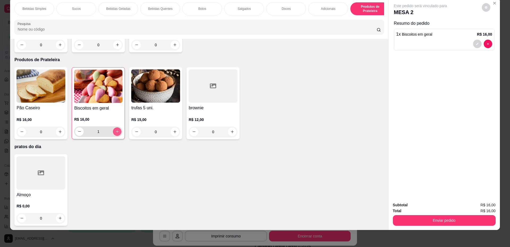
click at [118, 132] on button "increase-product-quantity" at bounding box center [117, 131] width 9 height 9
type input "2"
click at [230, 132] on icon "increase-product-quantity" at bounding box center [232, 132] width 4 height 4
type input "1"
click at [60, 132] on icon "increase-product-quantity" at bounding box center [60, 132] width 3 height 3
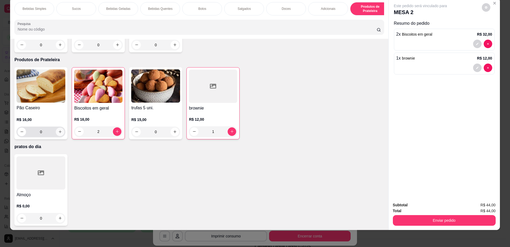
type input "1"
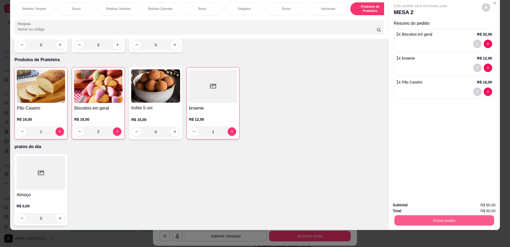
click at [437, 222] on button "Enviar pedido" at bounding box center [445, 220] width 100 height 10
click at [428, 207] on button "Não registrar e enviar pedido" at bounding box center [426, 207] width 55 height 10
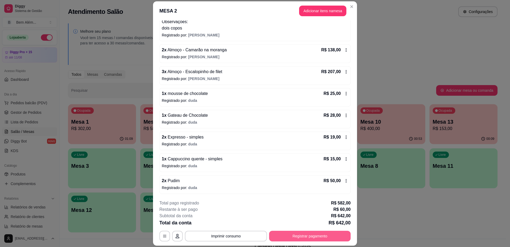
click at [337, 238] on button "Registrar pagamento" at bounding box center [310, 236] width 82 height 11
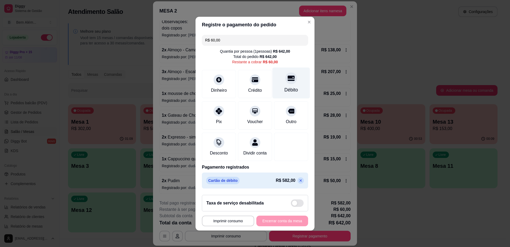
click at [286, 87] on div "Débito" at bounding box center [292, 89] width 14 height 7
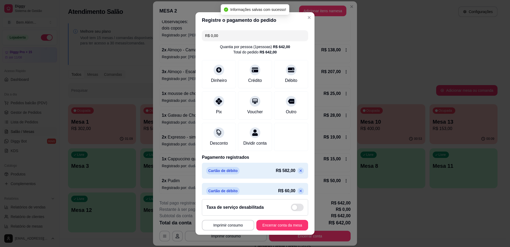
type input "R$ 0,00"
click at [240, 227] on button "Imprimir consumo" at bounding box center [228, 225] width 52 height 11
click at [239, 213] on button "impressao computador" at bounding box center [225, 213] width 39 height 8
click at [279, 225] on button "Encerrar conta da mesa" at bounding box center [283, 225] width 52 height 11
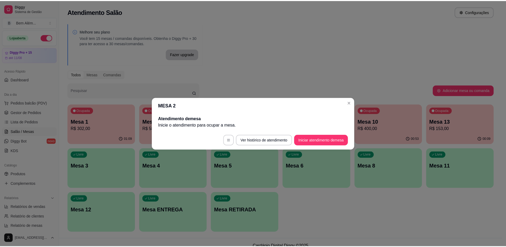
scroll to position [0, 0]
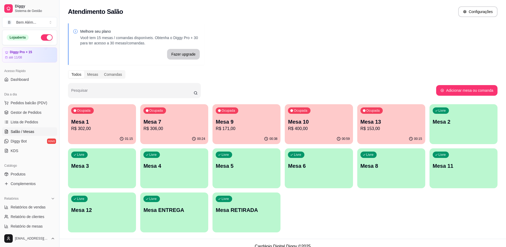
click at [170, 128] on p "R$ 306,00" at bounding box center [175, 128] width 62 height 6
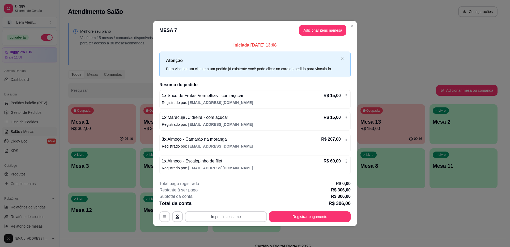
click at [166, 216] on icon "button" at bounding box center [165, 217] width 4 height 4
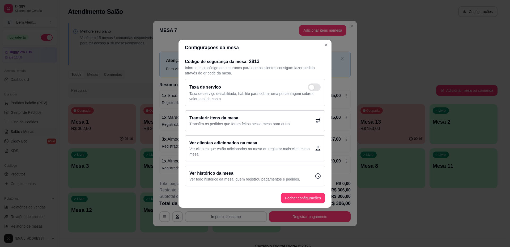
click at [241, 125] on p "Transfira os pedidos que foram feitos nessa mesa para outra" at bounding box center [240, 123] width 100 height 5
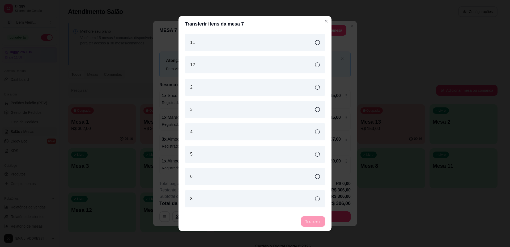
click at [315, 86] on icon at bounding box center [317, 87] width 5 height 5
click at [314, 221] on button "Transferir" at bounding box center [313, 221] width 24 height 10
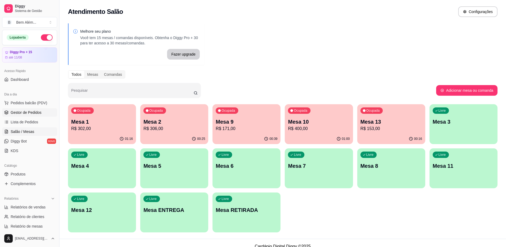
click at [42, 111] on link "Gestor de Pedidos" at bounding box center [29, 112] width 55 height 9
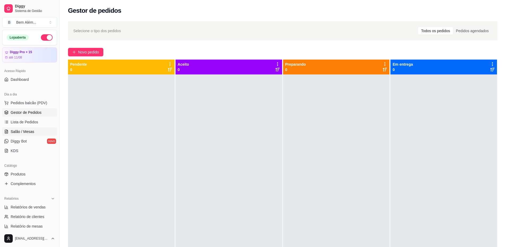
click at [35, 129] on link "Salão / Mesas" at bounding box center [29, 131] width 55 height 9
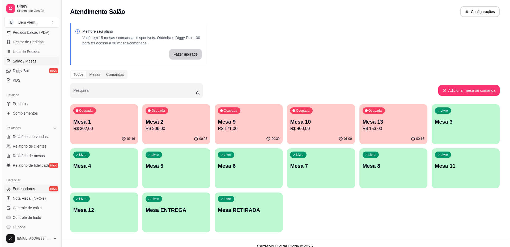
scroll to position [80, 0]
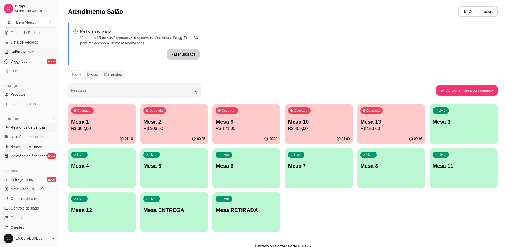
click at [30, 129] on span "Relatórios de vendas" at bounding box center [28, 127] width 35 height 5
select select "ALL"
select select "0"
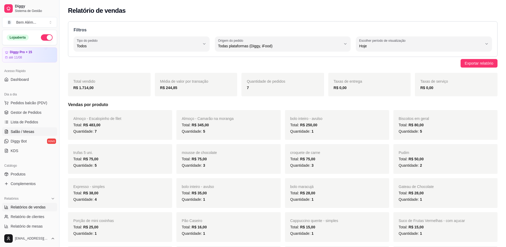
click at [29, 131] on span "Salão / Mesas" at bounding box center [23, 131] width 24 height 5
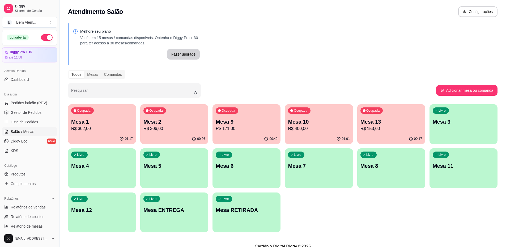
click at [129, 129] on p "R$ 302,00" at bounding box center [102, 128] width 62 height 6
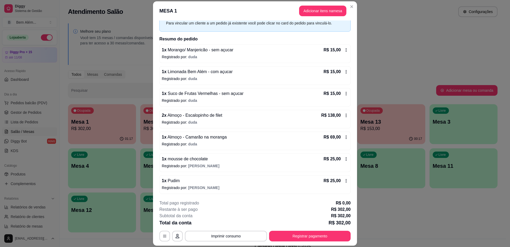
scroll to position [16, 0]
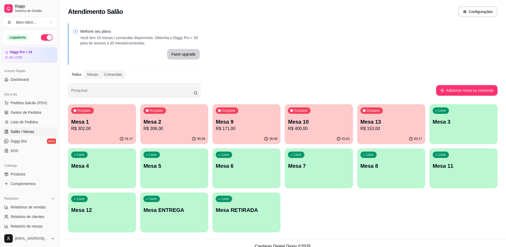
click at [165, 121] on p "Mesa 2" at bounding box center [175, 121] width 62 height 7
click at [229, 125] on p "Mesa 9" at bounding box center [247, 121] width 62 height 7
click at [312, 135] on div "01:01" at bounding box center [319, 139] width 68 height 10
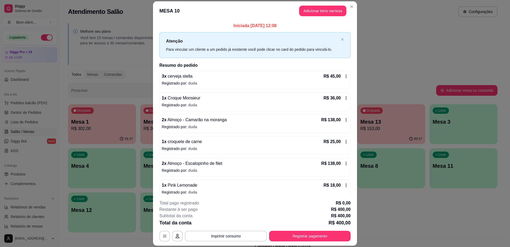
scroll to position [5, 0]
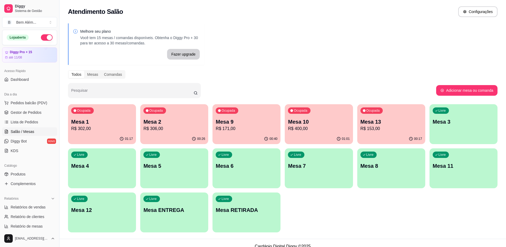
click at [387, 133] on div "Ocupada Mesa 13 R$ 153,00" at bounding box center [392, 119] width 68 height 30
click at [46, 209] on link "Relatórios de vendas" at bounding box center [29, 207] width 55 height 9
select select "ALL"
select select "0"
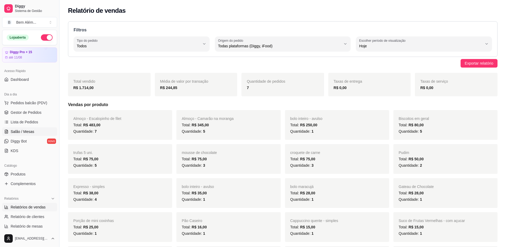
click at [27, 132] on span "Salão / Mesas" at bounding box center [23, 131] width 24 height 5
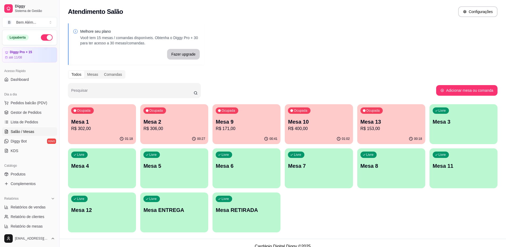
click at [323, 128] on p "R$ 400,00" at bounding box center [319, 128] width 62 height 6
click at [126, 114] on div "Ocupada Mesa 1 R$ 302,00" at bounding box center [102, 119] width 68 height 30
click at [198, 128] on p "R$ 306,00" at bounding box center [175, 128] width 60 height 6
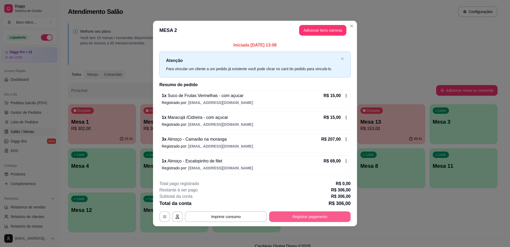
click at [311, 216] on button "Registrar pagamento" at bounding box center [310, 216] width 82 height 11
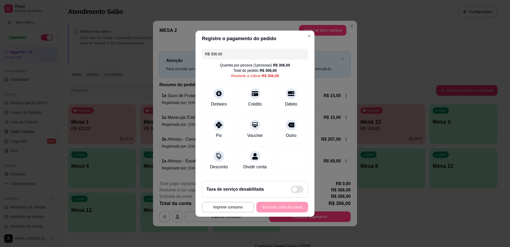
drag, startPoint x: 234, startPoint y: 52, endPoint x: 192, endPoint y: 57, distance: 43.2
click at [192, 57] on div "**********" at bounding box center [255, 123] width 510 height 247
click at [257, 95] on div "Crédito" at bounding box center [255, 96] width 37 height 31
type input "R$ 237,00"
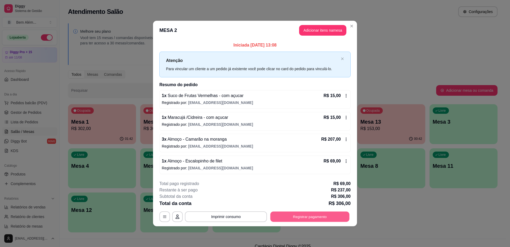
click at [291, 213] on button "Registrar pagamento" at bounding box center [310, 217] width 79 height 10
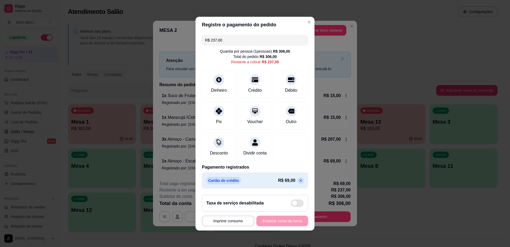
drag, startPoint x: 223, startPoint y: 39, endPoint x: 142, endPoint y: 66, distance: 84.4
click at [142, 66] on div "**********" at bounding box center [255, 123] width 510 height 247
click at [267, 79] on div "Crédito" at bounding box center [255, 82] width 37 height 31
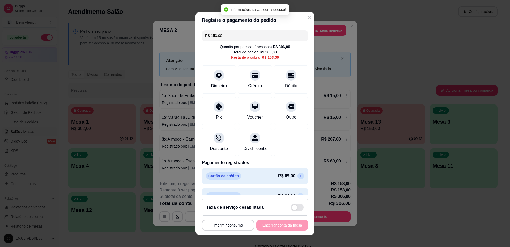
drag, startPoint x: 234, startPoint y: 38, endPoint x: 159, endPoint y: 48, distance: 75.3
click at [159, 48] on div "**********" at bounding box center [255, 123] width 510 height 247
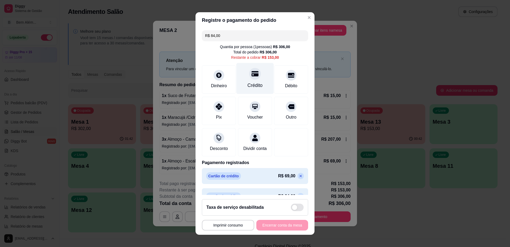
click at [237, 76] on div "Crédito" at bounding box center [255, 78] width 37 height 31
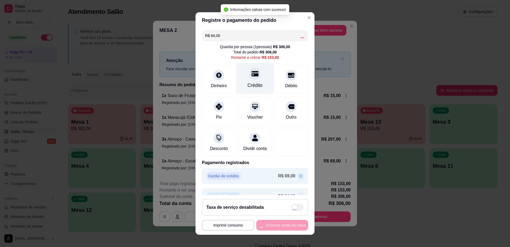
type input "R$ 69,00"
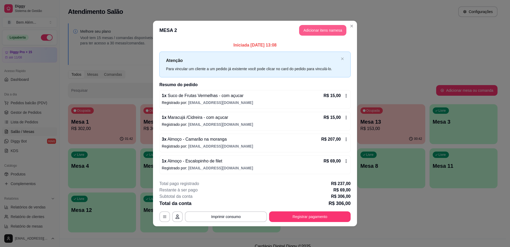
click at [333, 30] on button "Adicionar itens na mesa" at bounding box center [322, 30] width 47 height 11
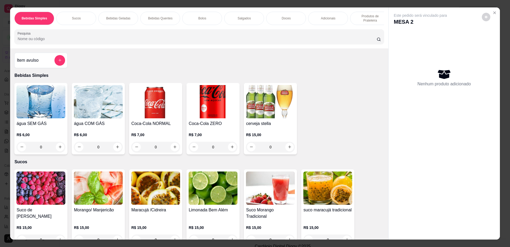
click at [57, 152] on div "0" at bounding box center [40, 147] width 49 height 11
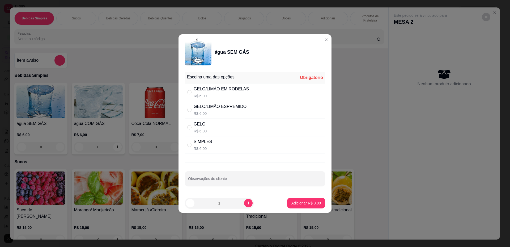
drag, startPoint x: 249, startPoint y: 149, endPoint x: 258, endPoint y: 155, distance: 10.5
click at [258, 155] on div "Escolha uma das opções Obrigatório GELO/LIMÂO EM RODELAS R$ 6,00 GELO/LIMÂO ESP…" at bounding box center [255, 132] width 153 height 124
click at [214, 144] on div "SIMPLES R$ 6,00" at bounding box center [255, 145] width 140 height 18
radio input "true"
click at [311, 203] on p "Adicionar R$ 6,00" at bounding box center [306, 202] width 29 height 5
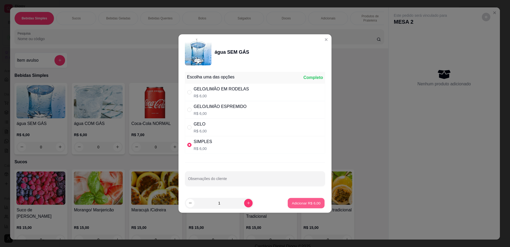
type input "1"
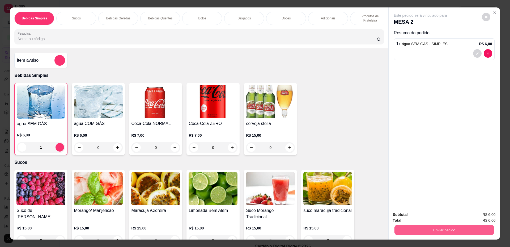
click at [425, 228] on button "Enviar pedido" at bounding box center [445, 230] width 100 height 10
click at [421, 216] on button "Não registrar e enviar pedido" at bounding box center [427, 217] width 54 height 10
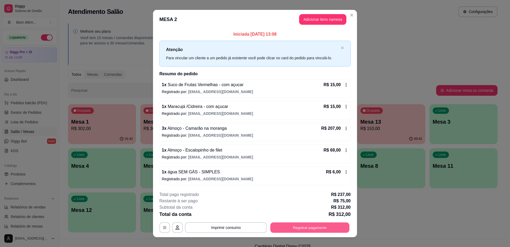
click at [290, 229] on button "Registrar pagamento" at bounding box center [310, 228] width 79 height 10
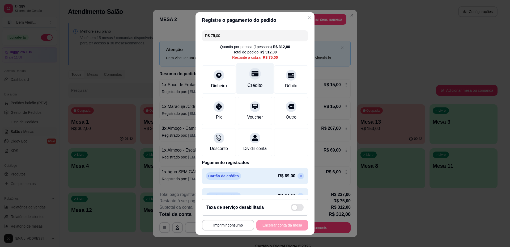
click at [249, 87] on div "Crédito" at bounding box center [255, 85] width 15 height 7
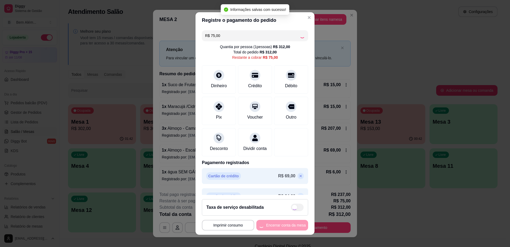
type input "R$ 0,00"
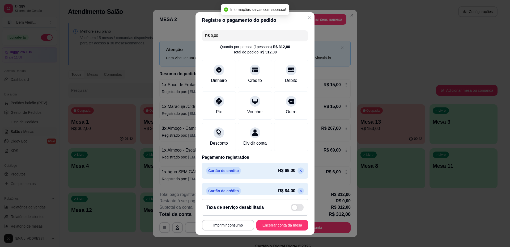
click at [232, 233] on footer "**********" at bounding box center [255, 215] width 119 height 40
click at [232, 222] on button "Imprimir consumo" at bounding box center [228, 225] width 51 height 10
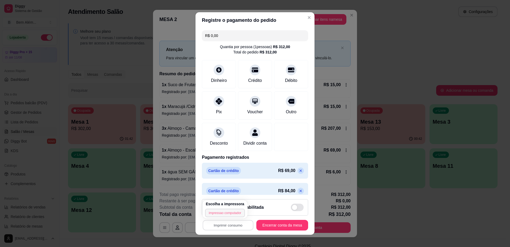
click at [227, 215] on button "impressao computador" at bounding box center [225, 213] width 40 height 9
click at [266, 224] on button "Encerrar conta da mesa" at bounding box center [283, 225] width 52 height 11
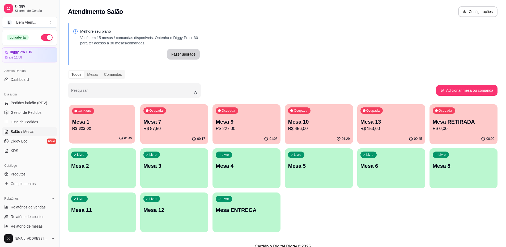
click at [114, 124] on p "Mesa 1" at bounding box center [102, 121] width 60 height 7
click at [265, 120] on p "Mesa 9" at bounding box center [247, 121] width 60 height 7
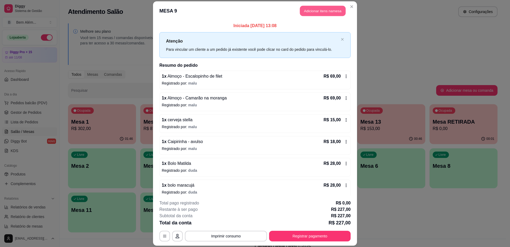
click at [323, 10] on button "Adicionar itens na mesa" at bounding box center [323, 11] width 46 height 10
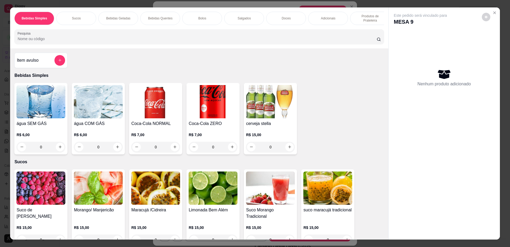
click at [323, 10] on div "Bebidas Simples Sucos Bebidas Geladas Bebidas Quentes Bolos Salgados Doces Adic…" at bounding box center [199, 27] width 378 height 41
click at [56, 152] on div "0" at bounding box center [40, 147] width 49 height 11
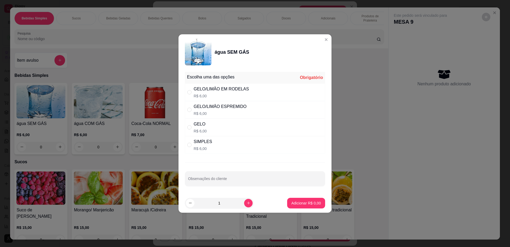
click at [244, 143] on div "SIMPLES R$ 6,00" at bounding box center [255, 145] width 140 height 18
radio input "true"
click at [309, 202] on p "Adicionar R$ 6,00" at bounding box center [306, 202] width 29 height 5
type input "1"
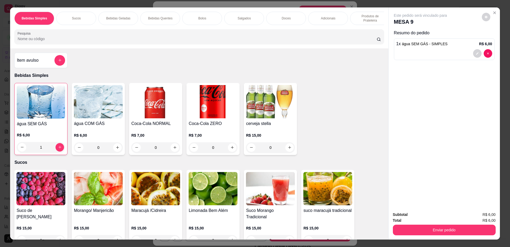
click at [427, 228] on button "Enviar pedido" at bounding box center [444, 230] width 103 height 11
click at [408, 220] on button "Não registrar e enviar pedido" at bounding box center [427, 217] width 54 height 10
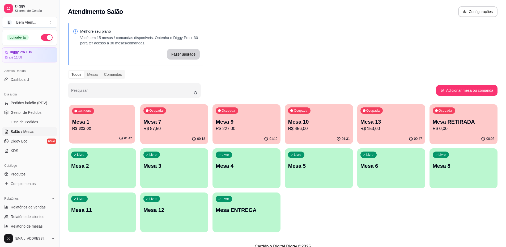
click at [124, 129] on p "R$ 302,00" at bounding box center [102, 128] width 60 height 6
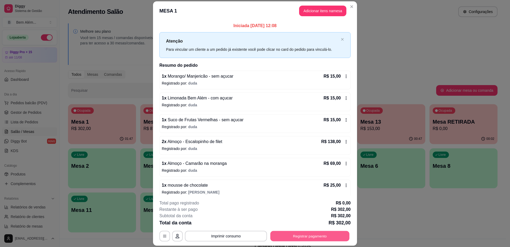
click at [293, 238] on button "Registrar pagamento" at bounding box center [310, 236] width 79 height 10
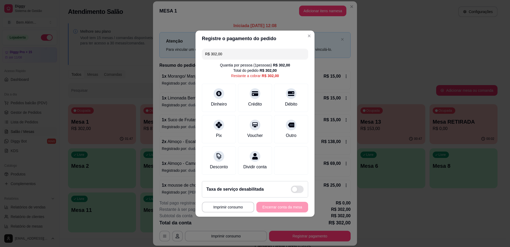
drag, startPoint x: 226, startPoint y: 50, endPoint x: 186, endPoint y: 53, distance: 40.6
click at [186, 53] on div "**********" at bounding box center [255, 123] width 510 height 247
click at [286, 100] on div "Débito" at bounding box center [292, 103] width 14 height 7
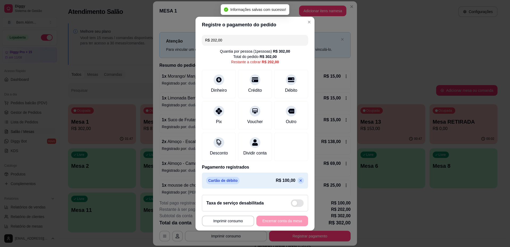
drag, startPoint x: 220, startPoint y: 37, endPoint x: 204, endPoint y: 38, distance: 16.0
click at [205, 38] on input "R$ 202,00" at bounding box center [255, 40] width 100 height 11
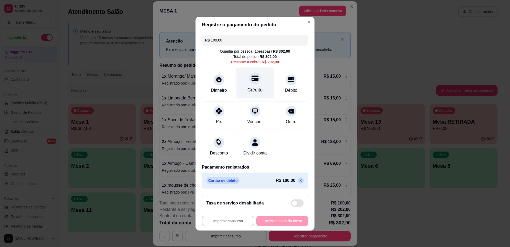
click at [255, 77] on icon at bounding box center [255, 77] width 7 height 5
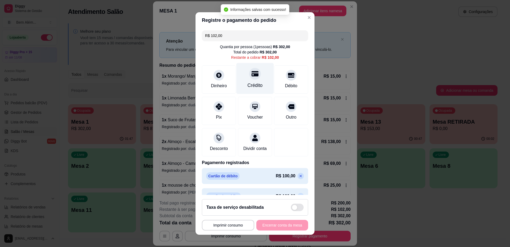
click at [255, 77] on div "Crédito" at bounding box center [255, 78] width 37 height 31
type input "R$ 0,00"
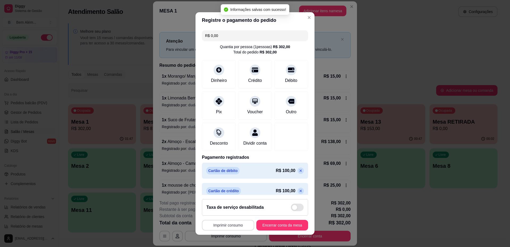
click at [232, 220] on button "Imprimir consumo" at bounding box center [228, 225] width 52 height 11
click at [229, 213] on button "impressao computador" at bounding box center [225, 213] width 39 height 8
click at [276, 224] on button "Encerrar conta da mesa" at bounding box center [283, 225] width 52 height 11
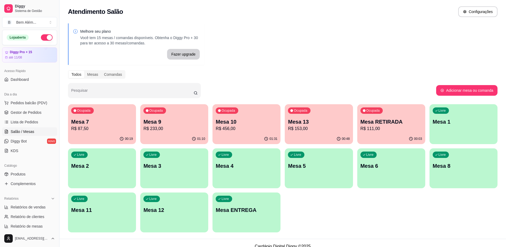
click at [334, 134] on div "00:48" at bounding box center [319, 139] width 68 height 10
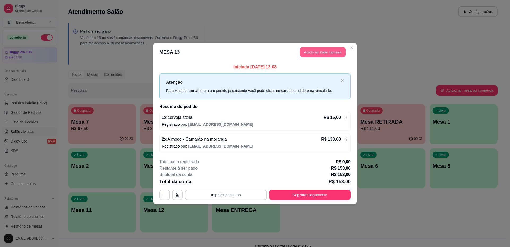
click at [316, 53] on button "Adicionar itens na mesa" at bounding box center [323, 52] width 46 height 10
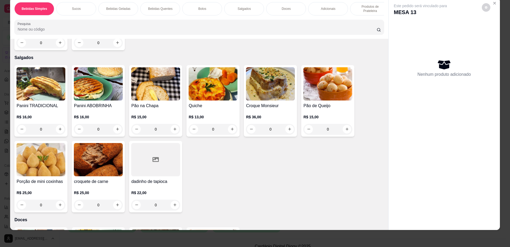
scroll to position [532, 0]
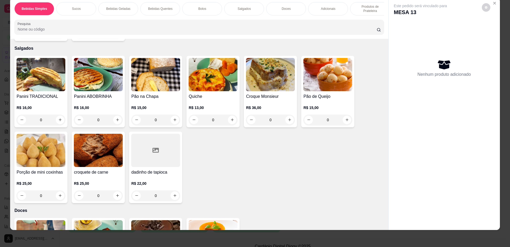
click at [171, 200] on div "0" at bounding box center [155, 195] width 49 height 11
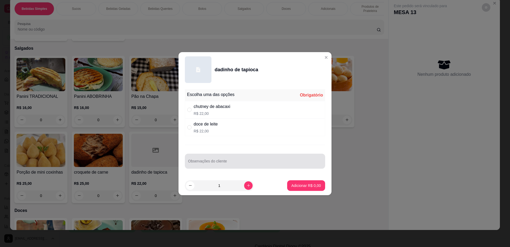
click at [234, 160] on div at bounding box center [255, 161] width 134 height 11
type input "viagem"
click at [213, 108] on div "chutney de abacaxi" at bounding box center [212, 106] width 37 height 6
radio input "true"
click at [309, 189] on button "Adicionar R$ 22,00" at bounding box center [305, 185] width 40 height 11
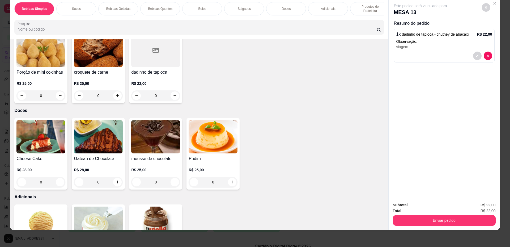
scroll to position [646, 0]
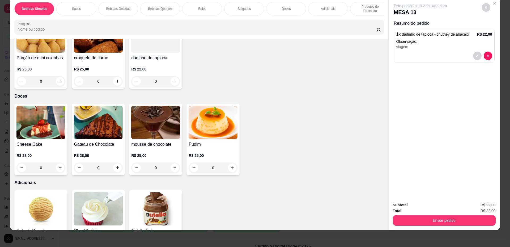
click at [160, 156] on div "R$ 25,00 0" at bounding box center [155, 161] width 49 height 26
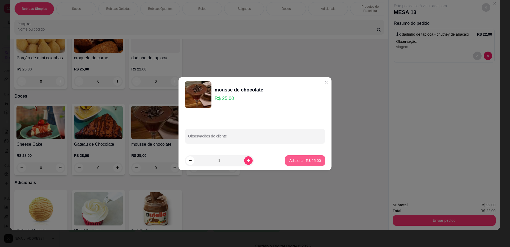
click at [321, 163] on button "Adicionar R$ 25,00" at bounding box center [305, 160] width 40 height 11
type input "1"
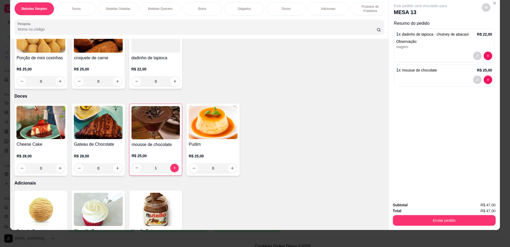
click at [461, 215] on div "Enviar pedido" at bounding box center [444, 220] width 103 height 12
click at [456, 221] on button "Enviar pedido" at bounding box center [444, 220] width 103 height 11
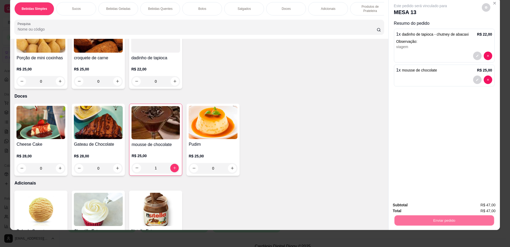
click at [436, 206] on button "Não registrar e enviar pedido" at bounding box center [426, 207] width 55 height 10
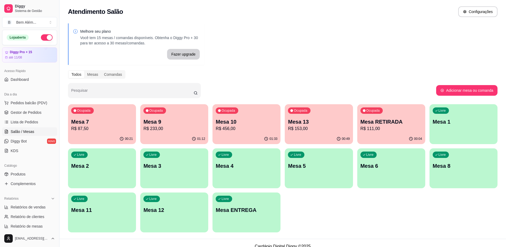
click at [193, 129] on p "R$ 233,00" at bounding box center [175, 128] width 62 height 6
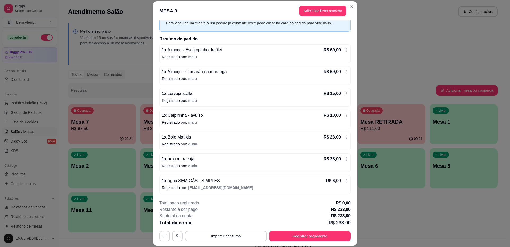
scroll to position [16, 0]
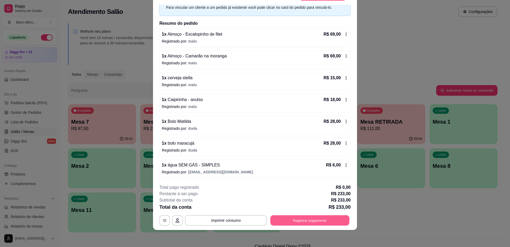
click at [305, 224] on button "Registrar pagamento" at bounding box center [310, 220] width 79 height 10
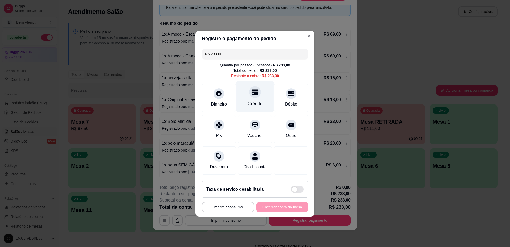
click at [258, 89] on div at bounding box center [255, 92] width 12 height 12
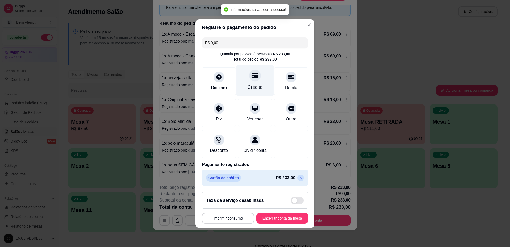
type input "R$ 0,00"
drag, startPoint x: 234, startPoint y: 214, endPoint x: 233, endPoint y: 219, distance: 4.4
click at [233, 219] on footer "**********" at bounding box center [255, 208] width 119 height 40
click at [233, 219] on button "Imprimir consumo" at bounding box center [228, 218] width 52 height 11
click at [233, 209] on button "impressao computador" at bounding box center [225, 209] width 39 height 8
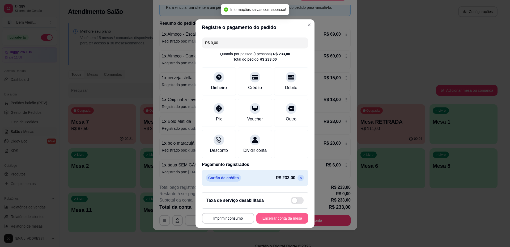
click at [274, 221] on button "Encerrar conta da mesa" at bounding box center [283, 218] width 52 height 11
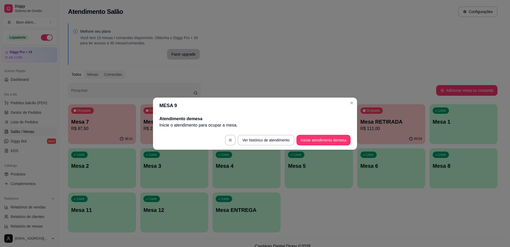
scroll to position [0, 0]
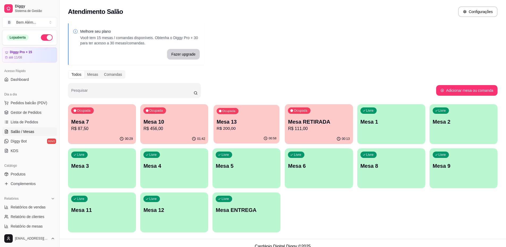
click at [264, 128] on p "R$ 200,00" at bounding box center [247, 128] width 60 height 6
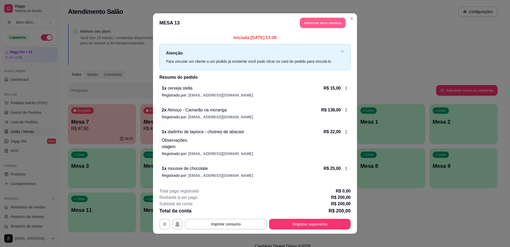
click at [329, 20] on button "Adicionar itens na mesa" at bounding box center [323, 23] width 46 height 10
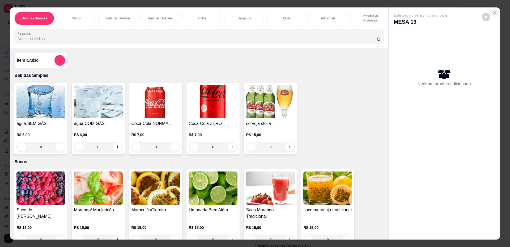
click at [493, 12] on icon "Close" at bounding box center [495, 13] width 4 height 4
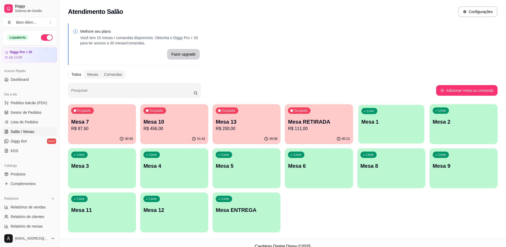
click at [395, 127] on div "Livre Mesa 1" at bounding box center [391, 121] width 66 height 32
click at [168, 128] on p "R$ 456,00" at bounding box center [175, 128] width 62 height 6
click at [244, 122] on p "Mesa 13" at bounding box center [247, 121] width 60 height 7
click at [334, 105] on div "Ocupada Mesa RETIRADA R$ 111,00" at bounding box center [319, 119] width 66 height 29
click at [328, 120] on p "Mesa RETIRADA" at bounding box center [319, 121] width 60 height 7
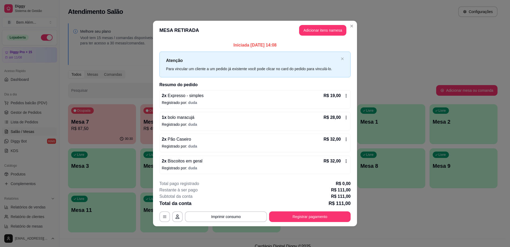
click at [328, 120] on p "R$ 28,00" at bounding box center [332, 117] width 17 height 6
click at [331, 29] on button "Adicionar itens na mesa" at bounding box center [323, 30] width 46 height 10
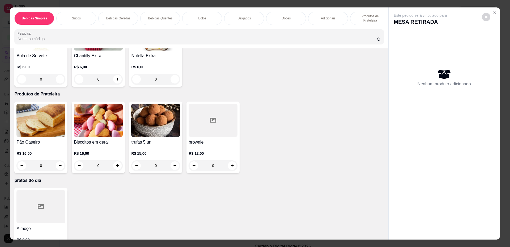
scroll to position [859, 0]
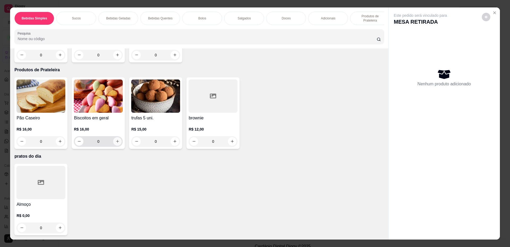
click at [116, 141] on icon "increase-product-quantity" at bounding box center [118, 141] width 4 height 4
type input "2"
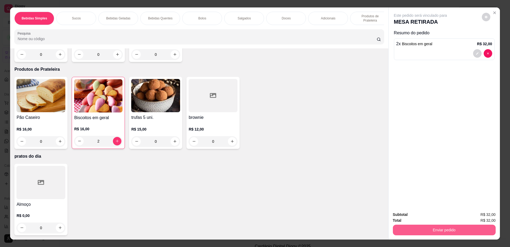
click at [417, 225] on button "Enviar pedido" at bounding box center [444, 230] width 103 height 11
click at [413, 212] on button "Não registrar e enviar pedido" at bounding box center [426, 217] width 55 height 10
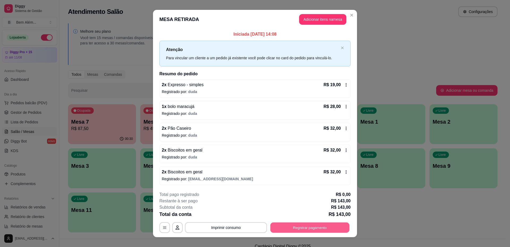
click at [290, 228] on button "Registrar pagamento" at bounding box center [310, 228] width 79 height 10
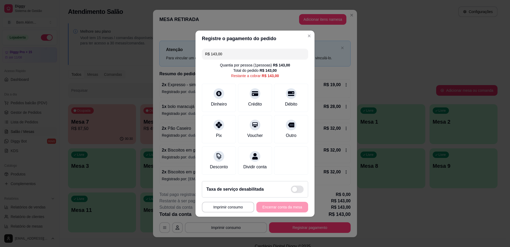
drag, startPoint x: 235, startPoint y: 49, endPoint x: 204, endPoint y: 54, distance: 31.5
click at [204, 54] on div "R$ 143,00" at bounding box center [255, 54] width 106 height 11
click at [253, 104] on div "Crédito" at bounding box center [255, 96] width 37 height 31
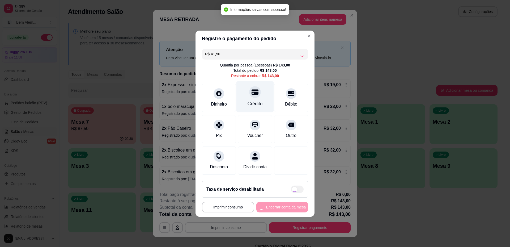
type input "R$ 101,50"
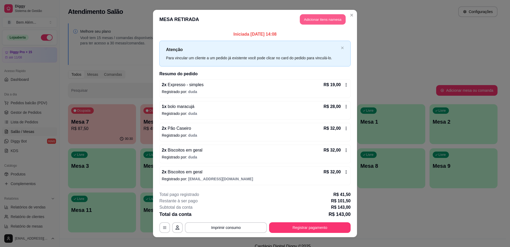
click at [309, 20] on button "Adicionar itens na mesa" at bounding box center [323, 19] width 46 height 10
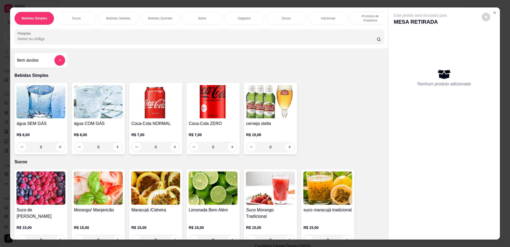
click at [309, 20] on div "Adicionais" at bounding box center [328, 18] width 40 height 13
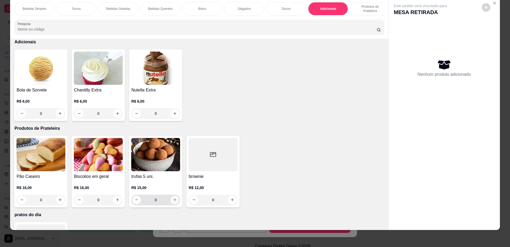
drag, startPoint x: 172, startPoint y: 209, endPoint x: 174, endPoint y: 202, distance: 6.9
click at [174, 202] on div "0" at bounding box center [155, 200] width 47 height 11
click at [174, 202] on icon "increase-product-quantity" at bounding box center [175, 200] width 4 height 4
type input "1"
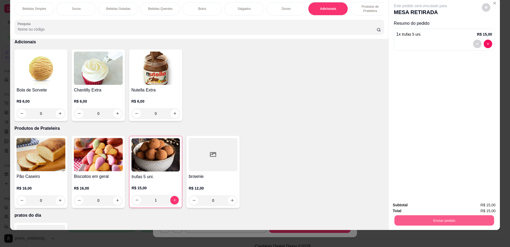
click at [431, 215] on button "Enviar pedido" at bounding box center [445, 220] width 100 height 10
click at [421, 217] on button "Enviar pedido" at bounding box center [445, 220] width 100 height 10
click at [422, 207] on button "Não registrar e enviar pedido" at bounding box center [427, 207] width 54 height 10
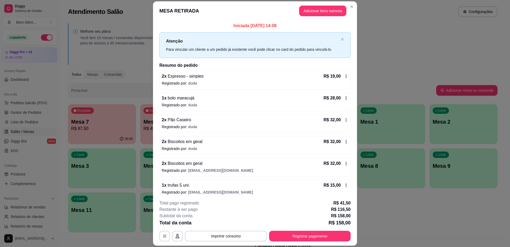
scroll to position [5, 0]
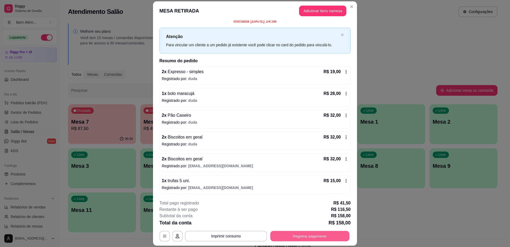
click at [318, 234] on button "Registrar pagamento" at bounding box center [310, 236] width 79 height 10
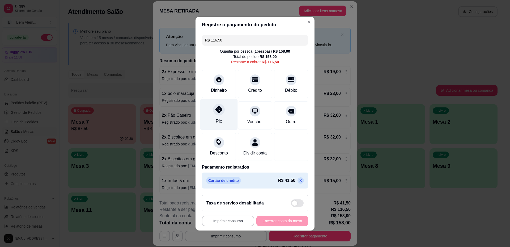
click at [226, 123] on div "Pix" at bounding box center [218, 114] width 37 height 31
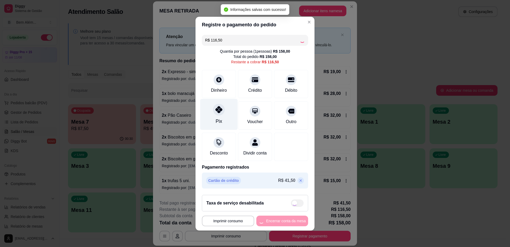
type input "R$ 0,00"
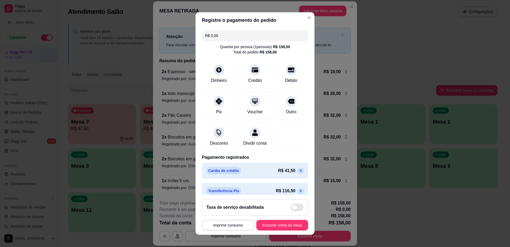
scroll to position [12, 0]
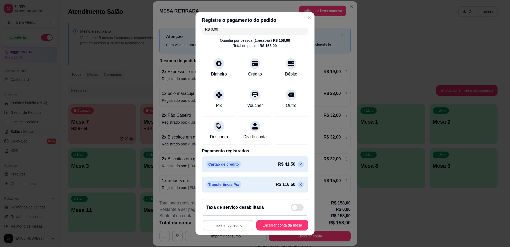
click at [246, 226] on button "Imprimir consumo" at bounding box center [228, 225] width 51 height 10
click at [234, 213] on button "impressao computador" at bounding box center [225, 213] width 39 height 8
click at [281, 222] on button "Encerrar conta da mesa" at bounding box center [282, 225] width 50 height 10
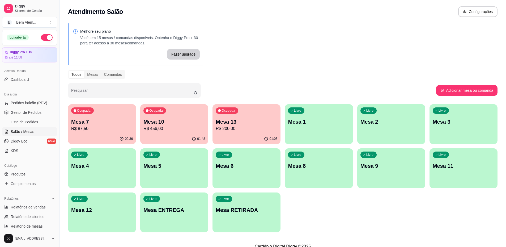
click at [163, 134] on div "01:48" at bounding box center [174, 139] width 68 height 10
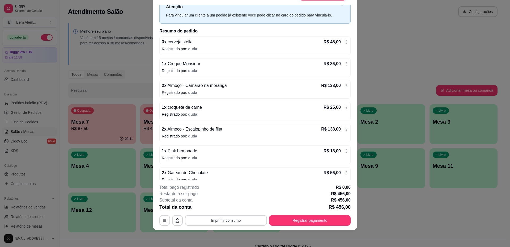
scroll to position [26, 0]
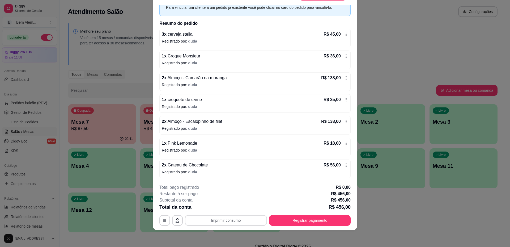
click at [232, 223] on button "Imprimir consumo" at bounding box center [226, 220] width 82 height 11
click at [232, 209] on button "impressao computador" at bounding box center [224, 208] width 39 height 8
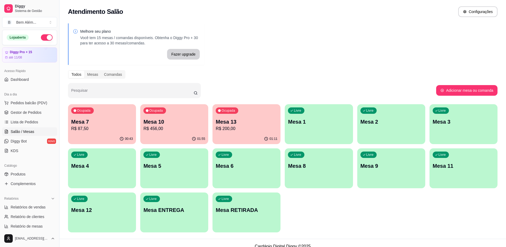
click at [174, 138] on div "01:55" at bounding box center [174, 139] width 68 height 10
click at [244, 125] on div "Mesa 13 R$ 200,00" at bounding box center [247, 124] width 60 height 13
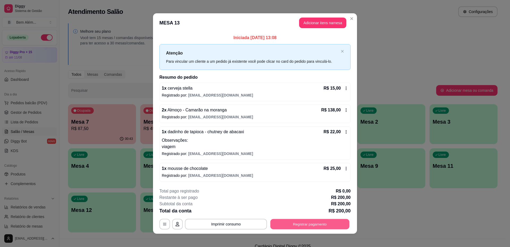
click at [286, 221] on button "Registrar pagamento" at bounding box center [310, 224] width 79 height 10
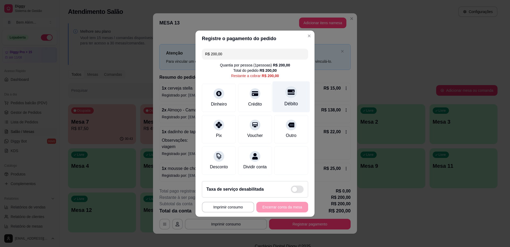
click at [296, 92] on div "Débito" at bounding box center [291, 96] width 37 height 31
type input "R$ 0,00"
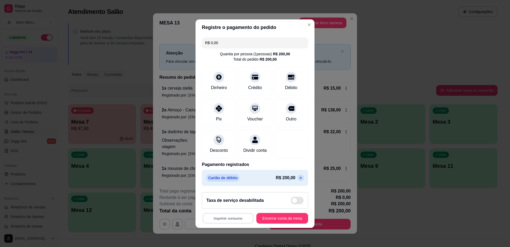
click at [240, 220] on button "Imprimir consumo" at bounding box center [228, 218] width 51 height 10
click at [235, 209] on button "impressao computador" at bounding box center [225, 209] width 39 height 8
click at [285, 222] on button "Encerrar conta da mesa" at bounding box center [282, 218] width 50 height 10
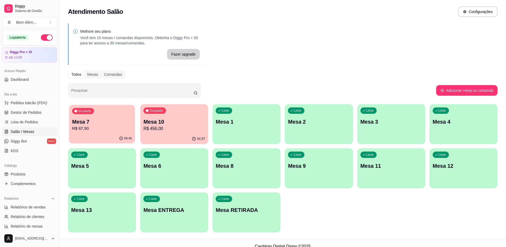
click at [108, 129] on p "R$ 87,50" at bounding box center [102, 128] width 60 height 6
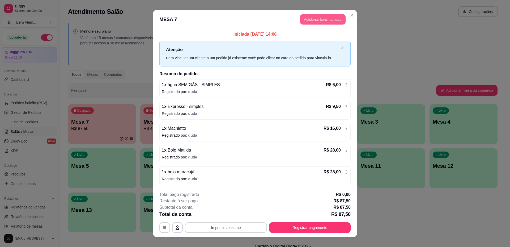
click at [326, 19] on button "Adicionar itens na mesa" at bounding box center [323, 19] width 46 height 10
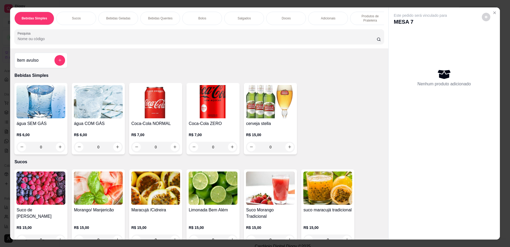
click at [60, 151] on div "0" at bounding box center [40, 147] width 49 height 11
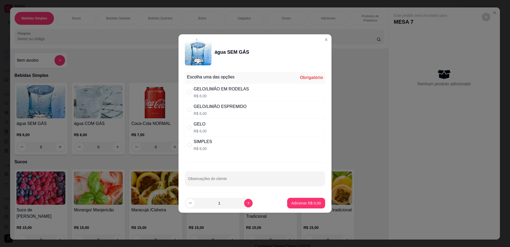
click at [203, 140] on div "SIMPLES" at bounding box center [203, 142] width 18 height 6
radio input "true"
click at [307, 200] on button "Adicionar R$ 6,00" at bounding box center [306, 203] width 37 height 10
type input "1"
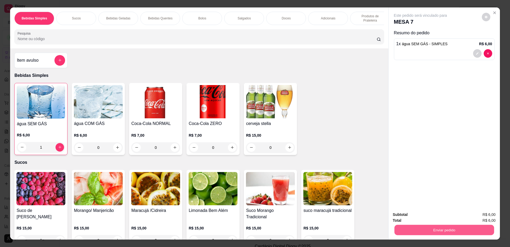
click at [466, 233] on button "Enviar pedido" at bounding box center [445, 230] width 100 height 10
click at [444, 217] on button "Não registrar e enviar pedido" at bounding box center [427, 217] width 54 height 10
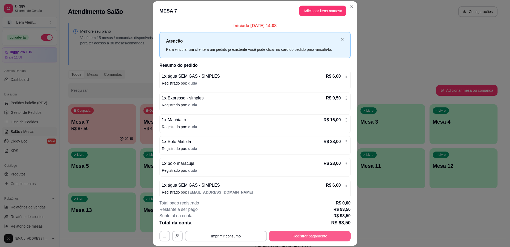
click at [276, 234] on button "Registrar pagamento" at bounding box center [310, 236] width 82 height 11
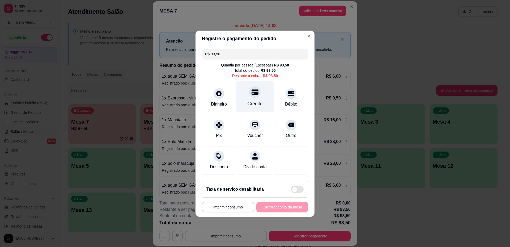
click at [260, 100] on div "Crédito" at bounding box center [255, 103] width 15 height 7
type input "R$ 0,00"
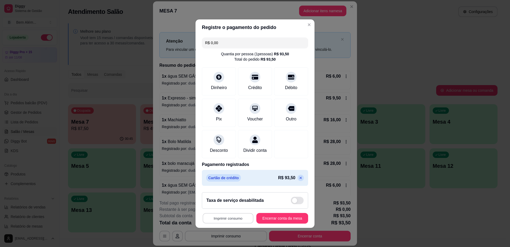
click at [227, 222] on button "Imprimir consumo" at bounding box center [228, 218] width 51 height 10
click at [233, 210] on button "impressao computador" at bounding box center [225, 209] width 39 height 8
click at [280, 219] on button "Encerrar conta da mesa" at bounding box center [282, 218] width 50 height 10
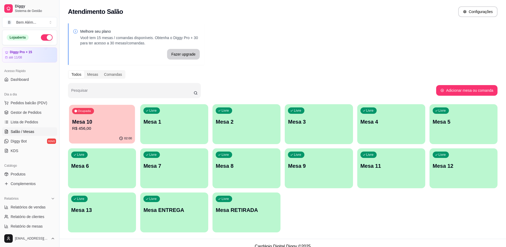
click at [91, 127] on p "R$ 456,00" at bounding box center [102, 128] width 60 height 6
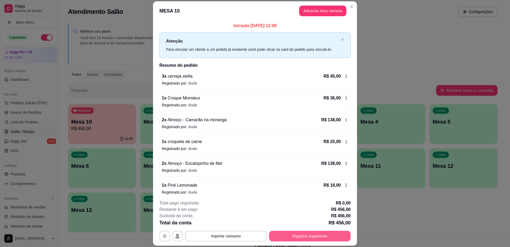
click at [324, 235] on button "Registrar pagamento" at bounding box center [310, 236] width 82 height 11
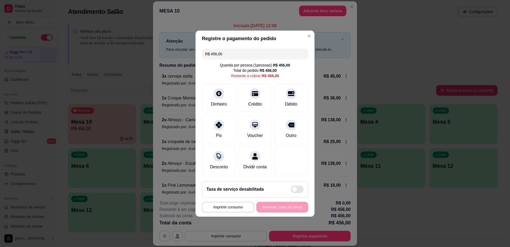
drag, startPoint x: 242, startPoint y: 53, endPoint x: 198, endPoint y: 60, distance: 45.2
click at [198, 60] on div "R$ 456,00 Quantia por pessoa ( 1 pessoas) R$ 456,00 Total do pedido R$ 456,00 R…" at bounding box center [255, 112] width 119 height 130
click at [285, 100] on div "Débito" at bounding box center [292, 103] width 14 height 7
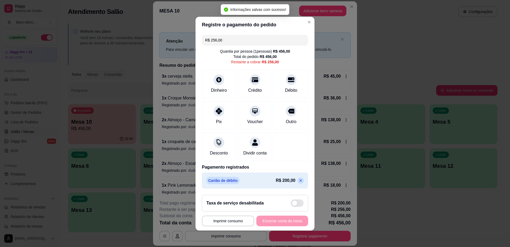
drag, startPoint x: 228, startPoint y: 34, endPoint x: 198, endPoint y: 42, distance: 31.5
click at [198, 42] on div "R$ 256,00 Quantia por pessoa ( 1 pessoas) R$ 456,00 Total do pedido R$ 456,00 R…" at bounding box center [255, 112] width 119 height 158
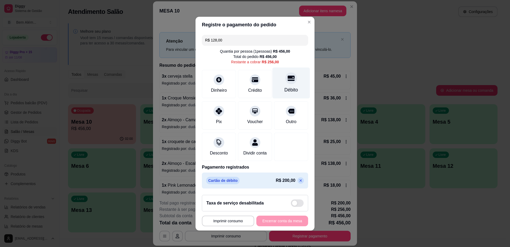
click at [293, 88] on div "Débito" at bounding box center [291, 82] width 37 height 31
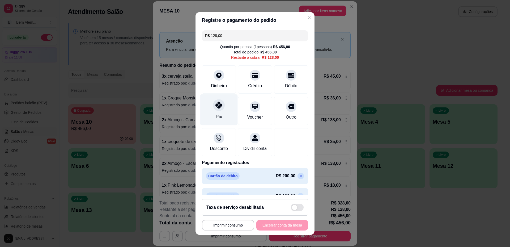
click at [217, 115] on div "Pix" at bounding box center [219, 117] width 6 height 7
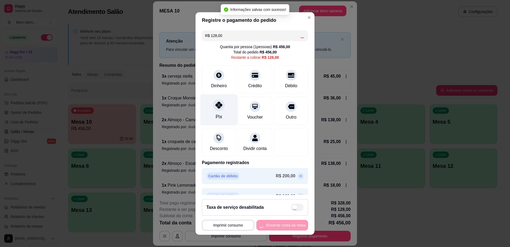
type input "R$ 0,00"
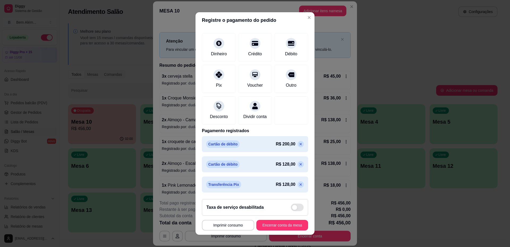
scroll to position [33, 0]
click at [231, 224] on button "Imprimir consumo" at bounding box center [228, 225] width 51 height 10
click at [229, 212] on button "impressao computador" at bounding box center [225, 213] width 40 height 9
click at [278, 226] on button "Encerrar conta da mesa" at bounding box center [282, 225] width 50 height 10
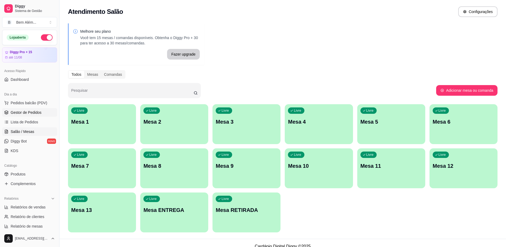
click at [34, 116] on link "Gestor de Pedidos" at bounding box center [29, 112] width 55 height 9
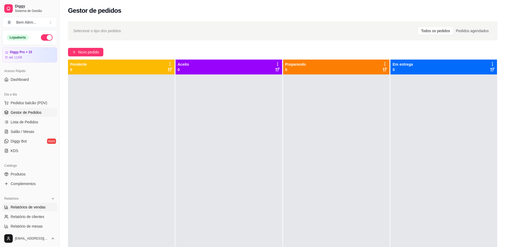
click at [22, 208] on span "Relatórios de vendas" at bounding box center [28, 206] width 35 height 5
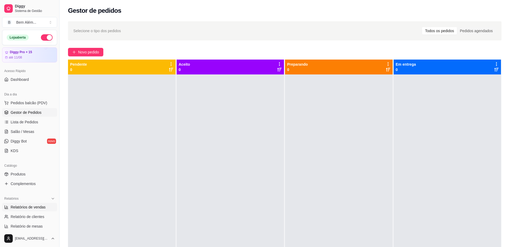
select select "ALL"
select select "0"
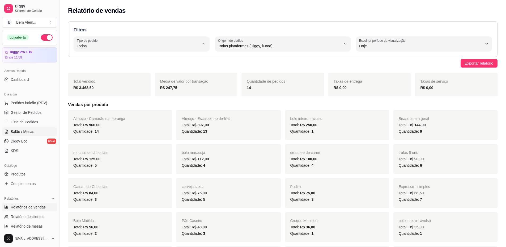
click at [32, 133] on span "Salão / Mesas" at bounding box center [23, 131] width 24 height 5
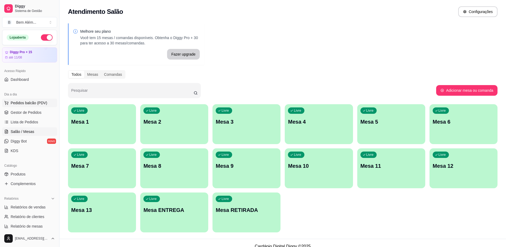
click at [28, 100] on span "Pedidos balcão (PDV)" at bounding box center [29, 102] width 37 height 5
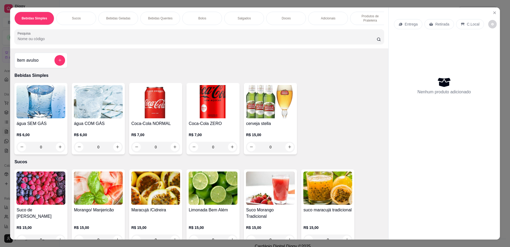
click at [293, 14] on div "Doces" at bounding box center [286, 18] width 40 height 13
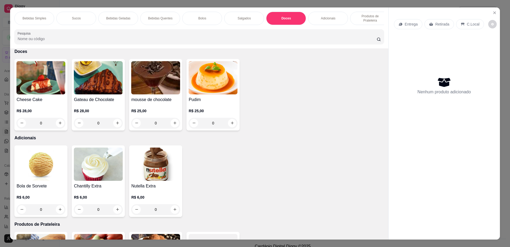
scroll to position [10, 0]
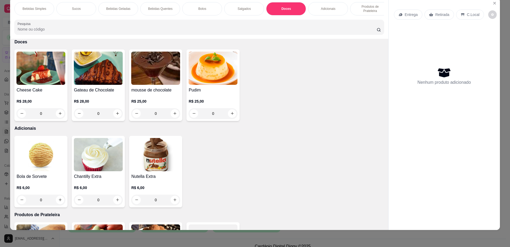
click at [361, 7] on p "Produtos de Prateleira" at bounding box center [370, 9] width 31 height 9
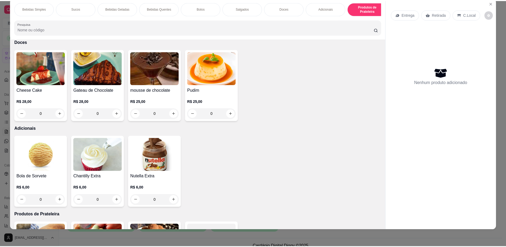
scroll to position [859, 0]
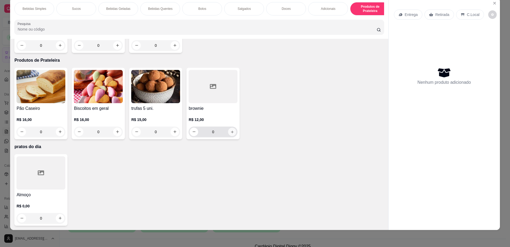
click at [230, 131] on icon "increase-product-quantity" at bounding box center [232, 132] width 4 height 4
type input "1"
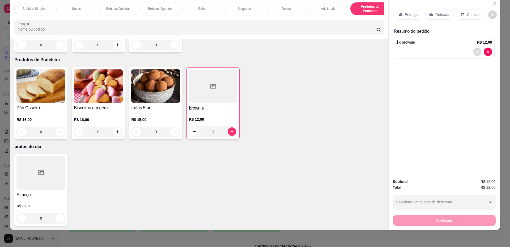
click at [477, 53] on button "decrease-product-quantity" at bounding box center [477, 52] width 8 height 8
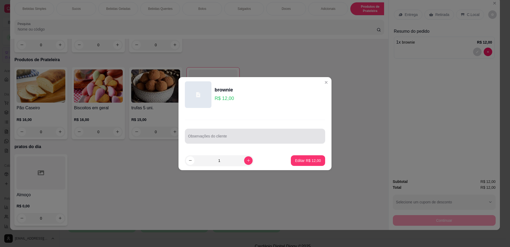
click at [223, 141] on div at bounding box center [255, 136] width 134 height 11
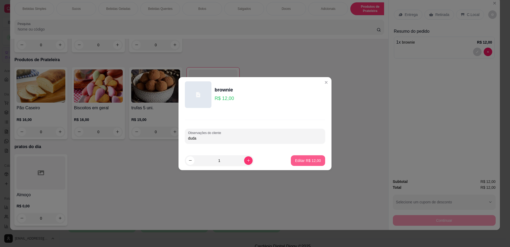
type input "duda"
click at [308, 156] on button "Editar R$ 12,00" at bounding box center [308, 160] width 34 height 11
type input "0"
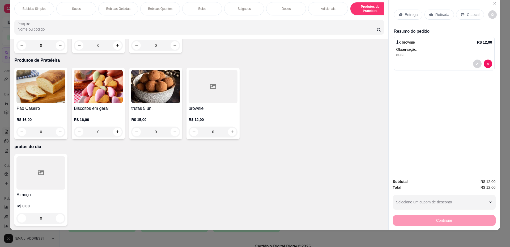
click at [439, 14] on p "Retirada" at bounding box center [443, 14] width 14 height 5
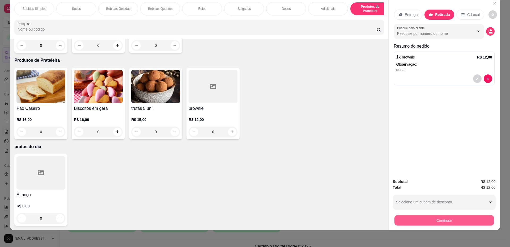
click at [417, 222] on button "Continuar" at bounding box center [445, 220] width 100 height 10
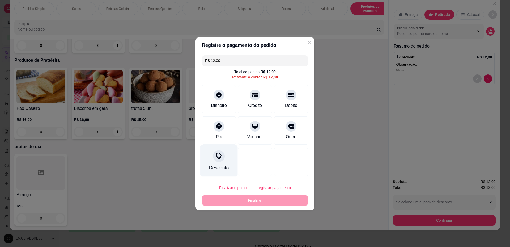
click at [223, 157] on div at bounding box center [219, 156] width 12 height 12
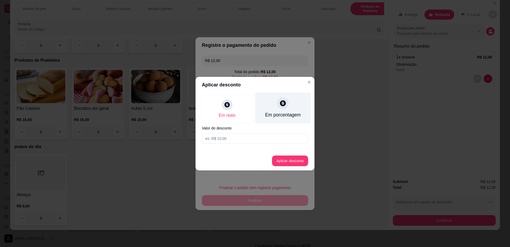
click at [265, 112] on div "Em porcentagem" at bounding box center [283, 107] width 56 height 31
click at [245, 141] on input at bounding box center [255, 138] width 106 height 11
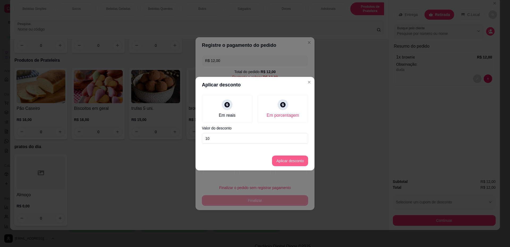
type input "10"
click at [294, 160] on button "Aplicar desconto" at bounding box center [290, 161] width 35 height 10
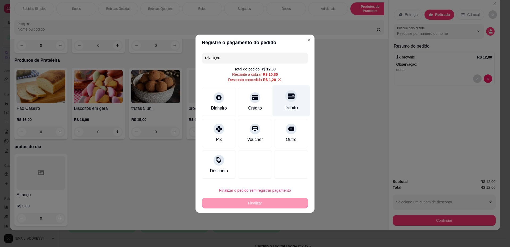
click at [280, 95] on div "Débito" at bounding box center [291, 100] width 37 height 31
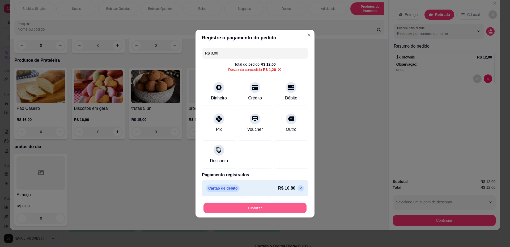
click at [253, 205] on button "Finalizar" at bounding box center [255, 208] width 103 height 10
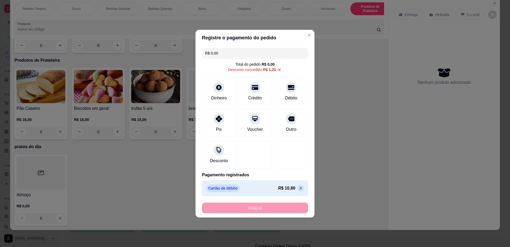
type input "-R$ 12,00"
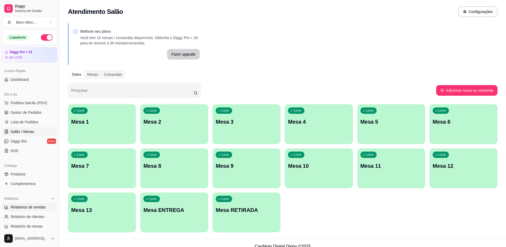
click at [44, 207] on span "Relatórios de vendas" at bounding box center [28, 206] width 35 height 5
select select "ALL"
select select "0"
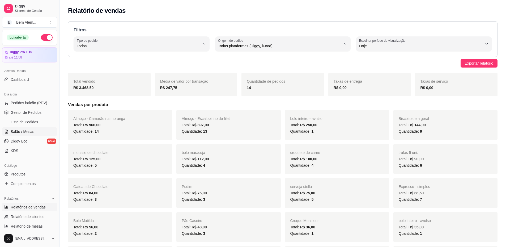
click at [35, 132] on link "Salão / Mesas" at bounding box center [29, 131] width 55 height 9
